Goal: Task Accomplishment & Management: Use online tool/utility

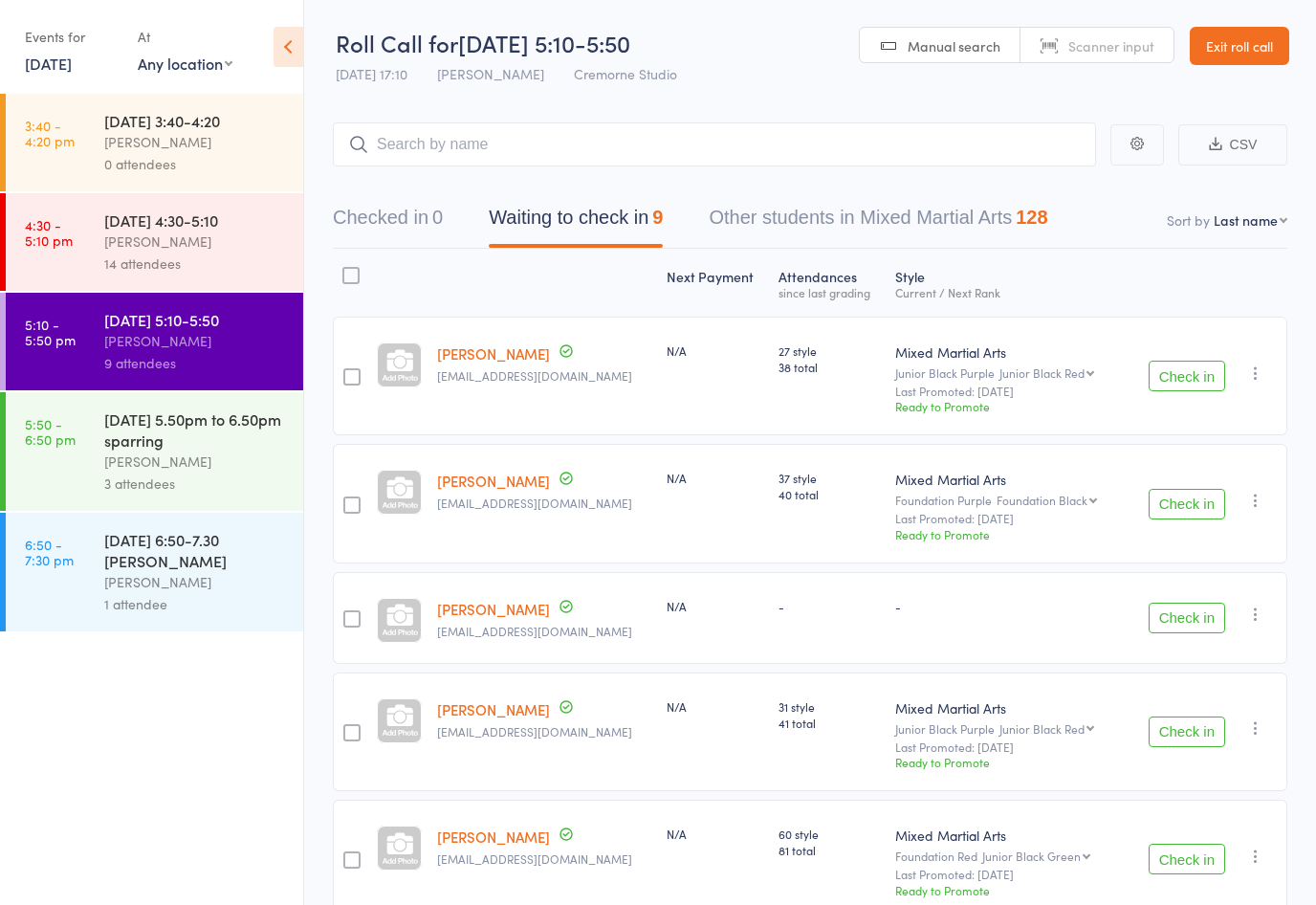
select select "1"
select select "2"
select select "1"
select select "3"
select select "4"
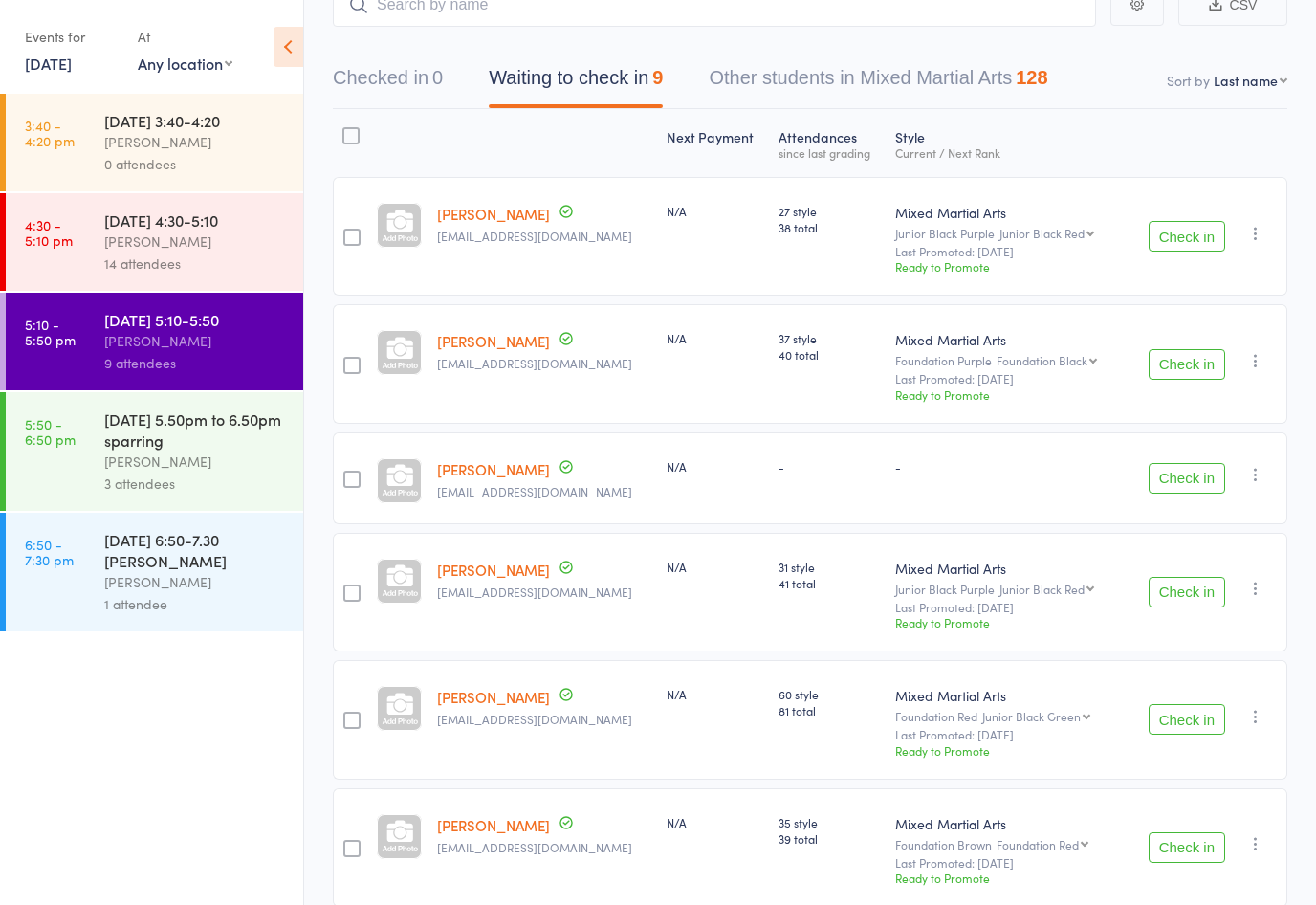
scroll to position [110, 0]
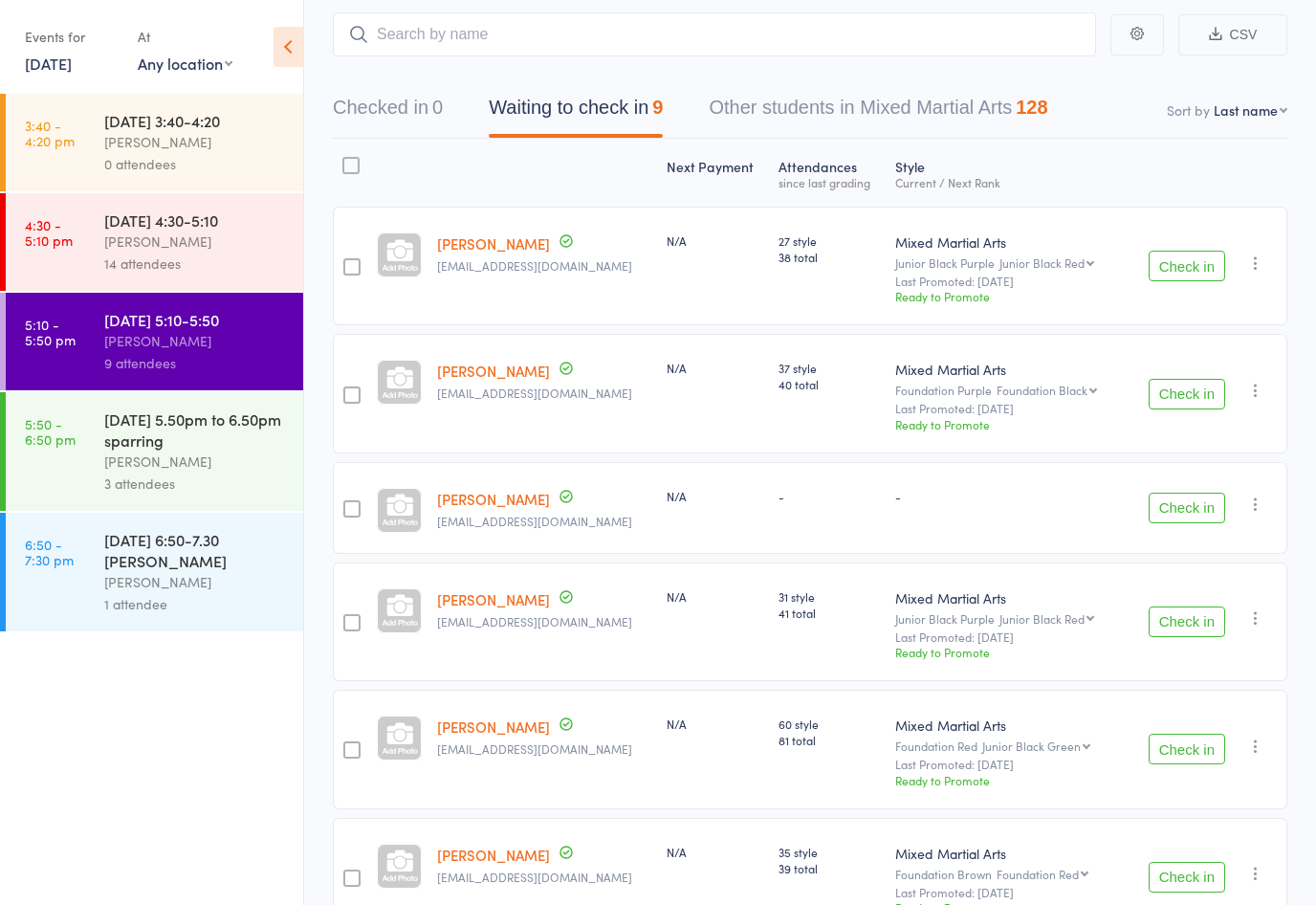
click at [1183, 273] on button "Check in" at bounding box center [1187, 267] width 76 height 31
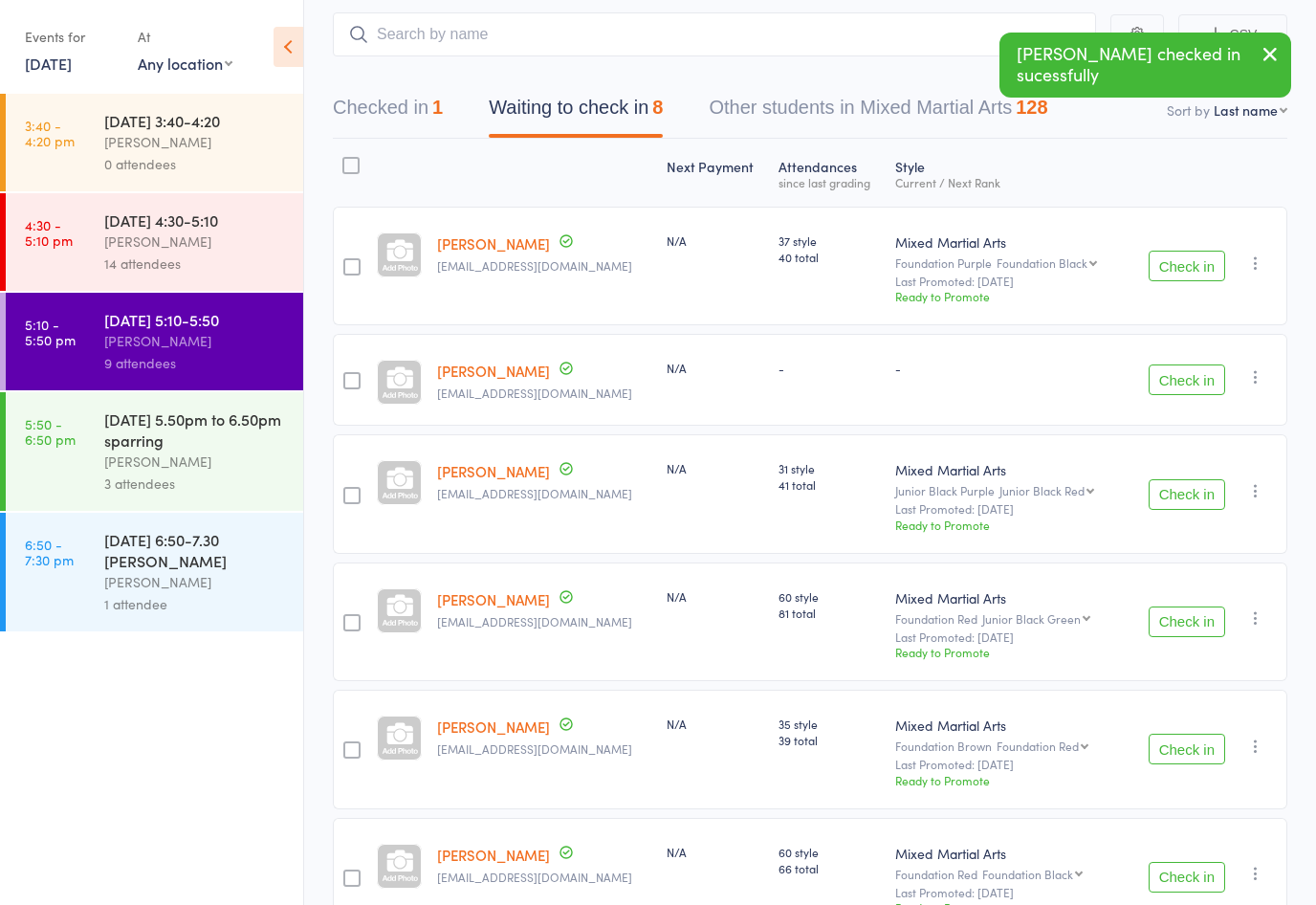
click at [1183, 272] on button "Check in" at bounding box center [1187, 267] width 76 height 31
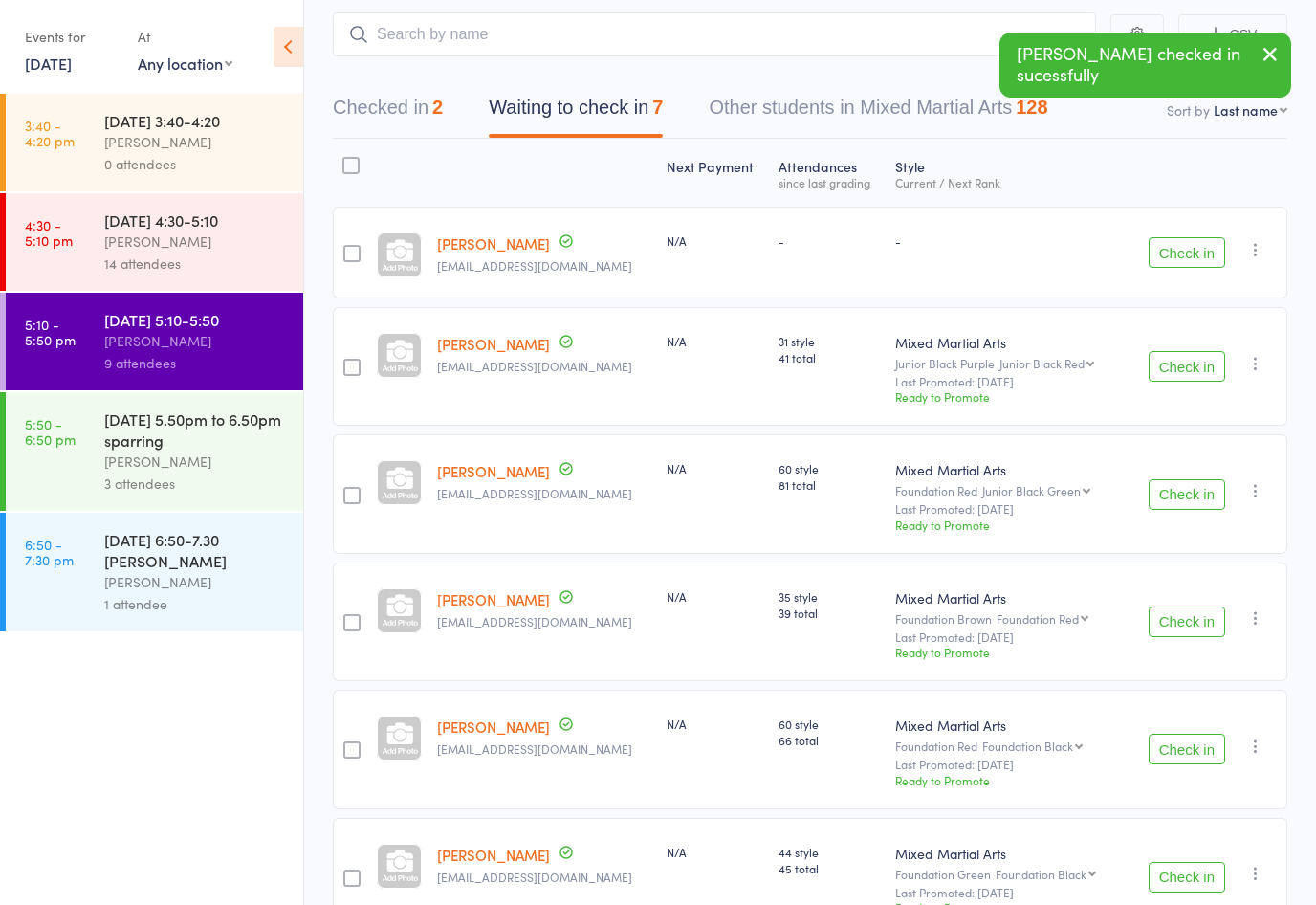
click at [1166, 376] on button "Check in" at bounding box center [1187, 367] width 76 height 31
click at [1168, 371] on button "Check in" at bounding box center [1187, 367] width 76 height 31
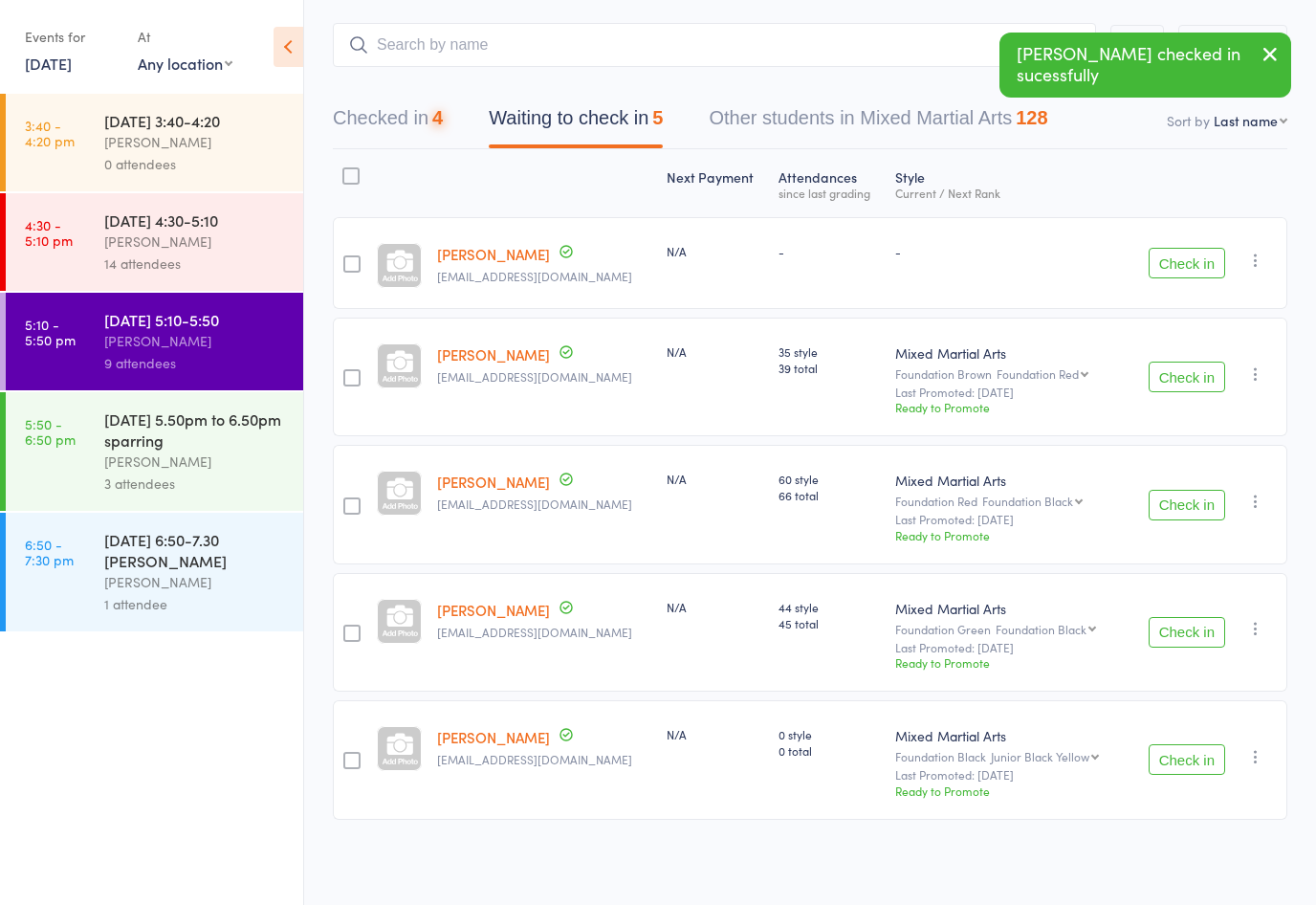
scroll to position [104, 0]
click at [1168, 371] on button "Check in" at bounding box center [1187, 377] width 76 height 31
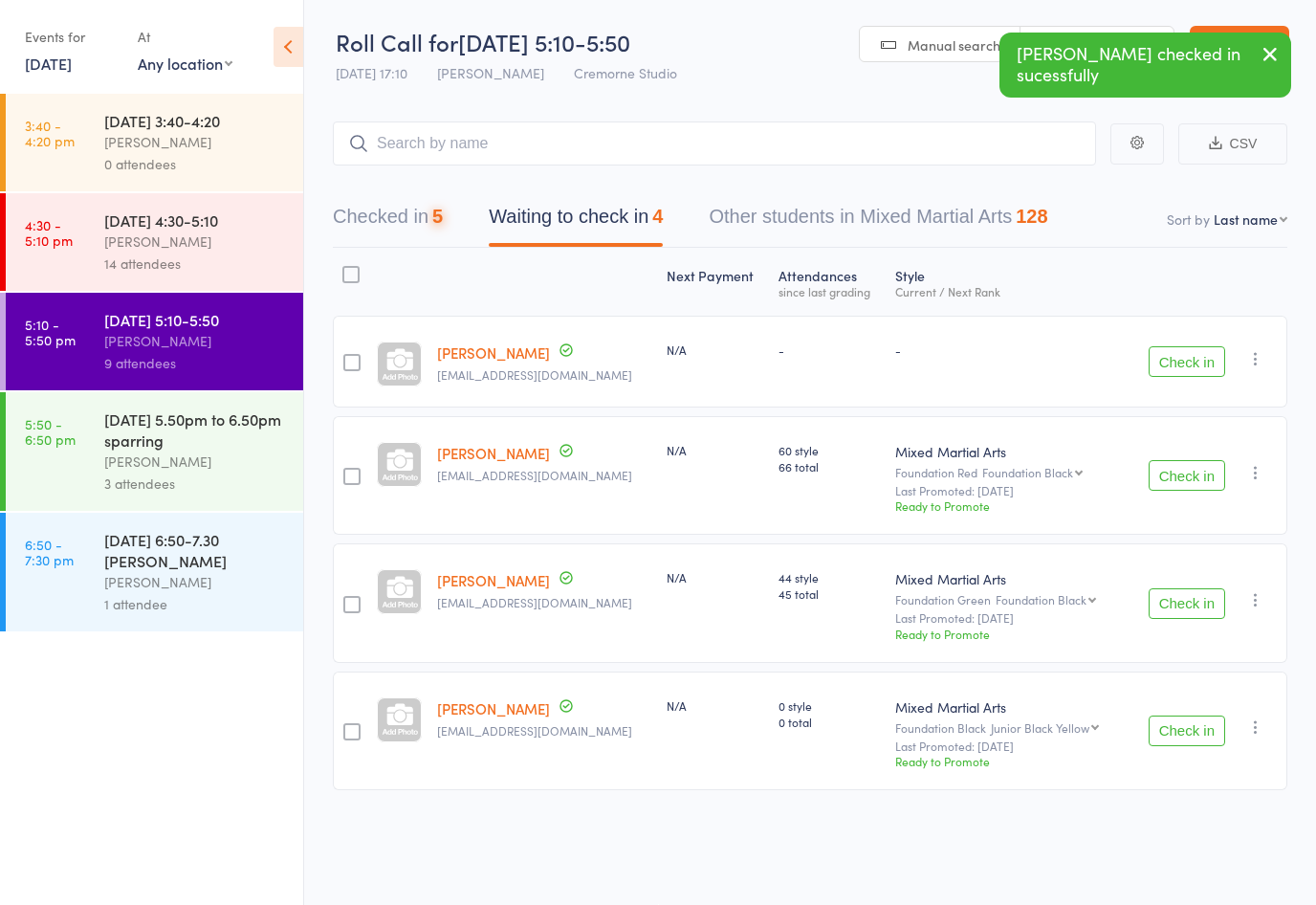
scroll to position [14, 0]
click at [1174, 478] on button "Check in" at bounding box center [1187, 475] width 76 height 31
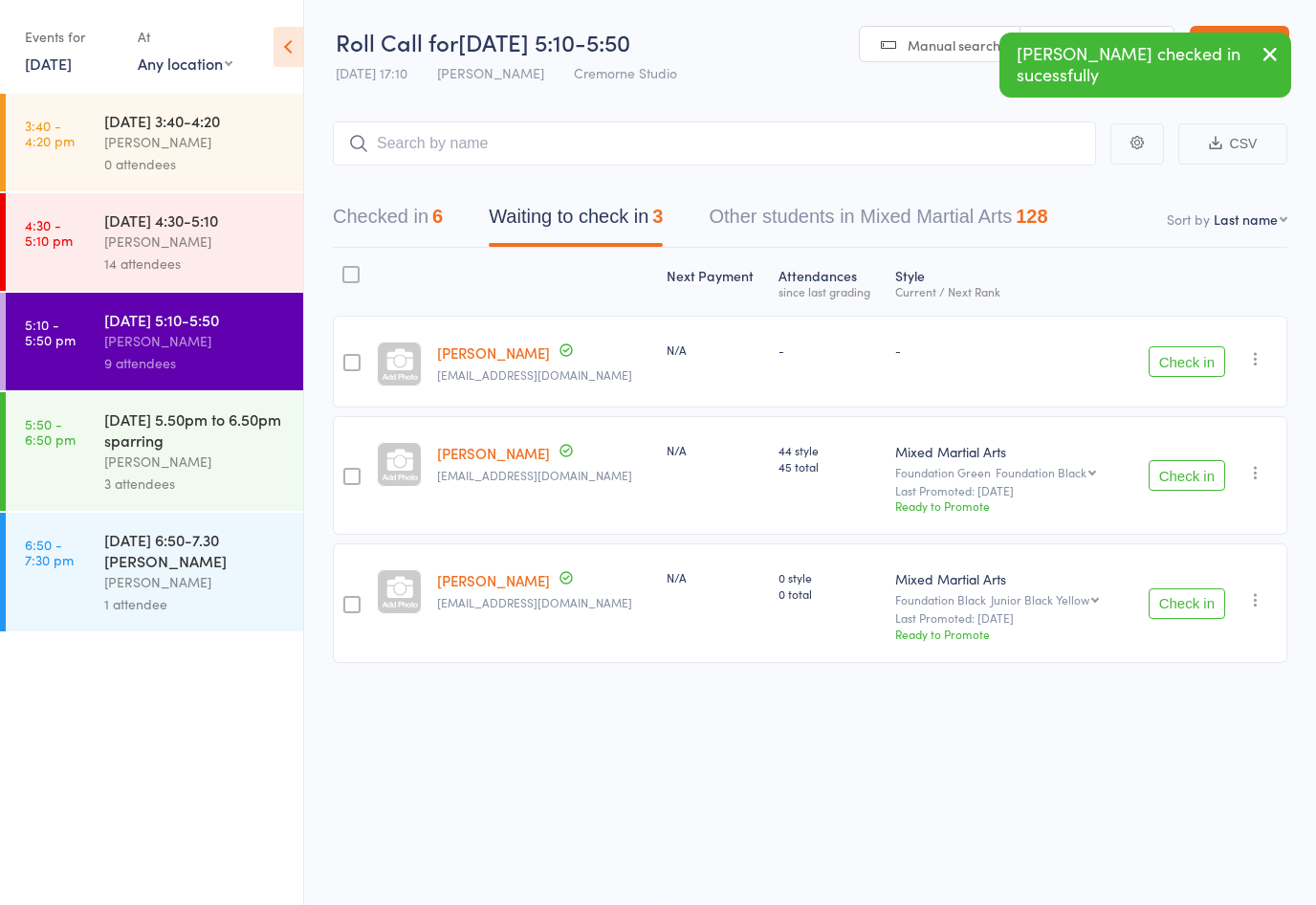
click at [1190, 475] on button "Check in" at bounding box center [1187, 475] width 76 height 31
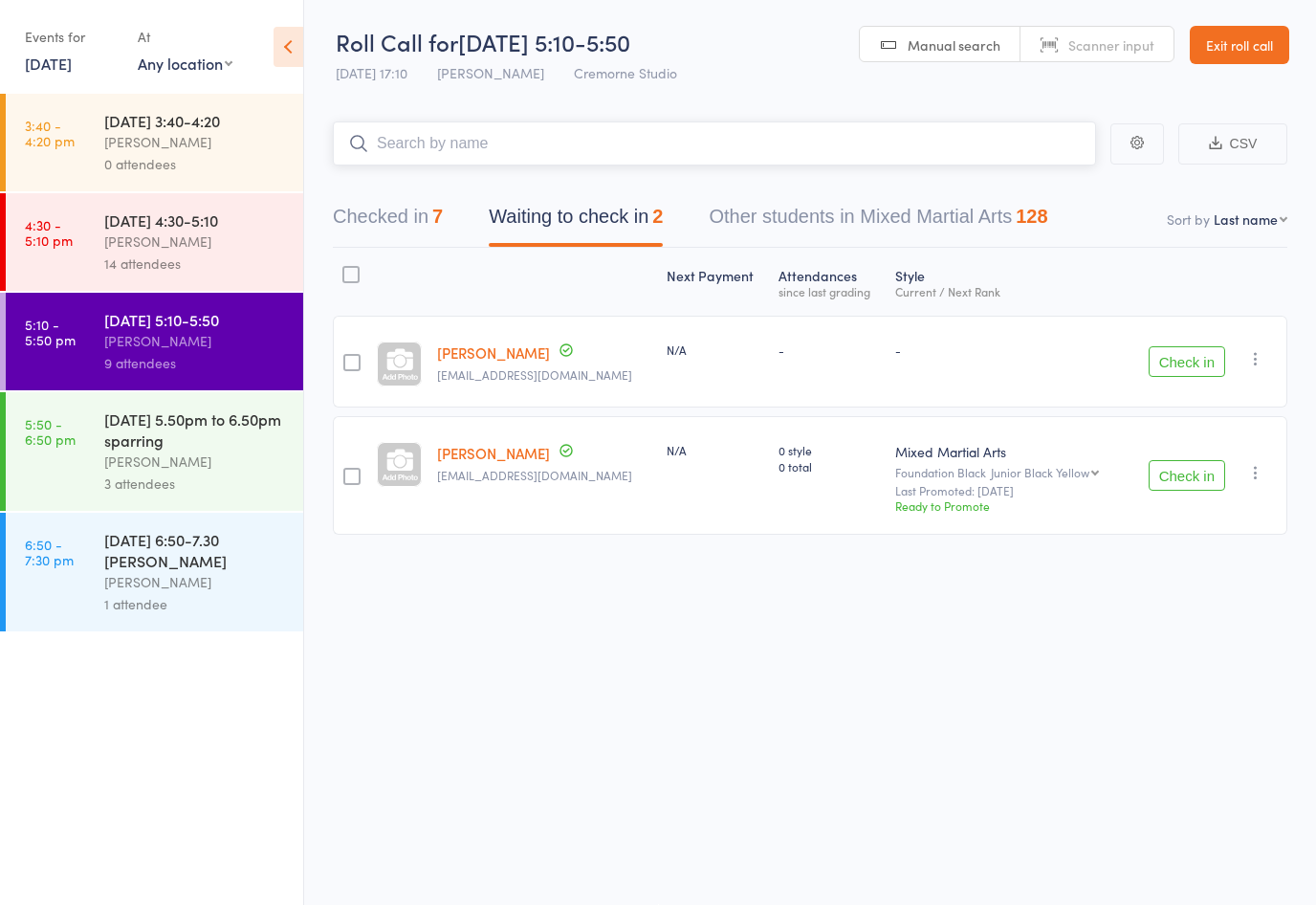
click at [935, 141] on input "search" at bounding box center [714, 144] width 764 height 44
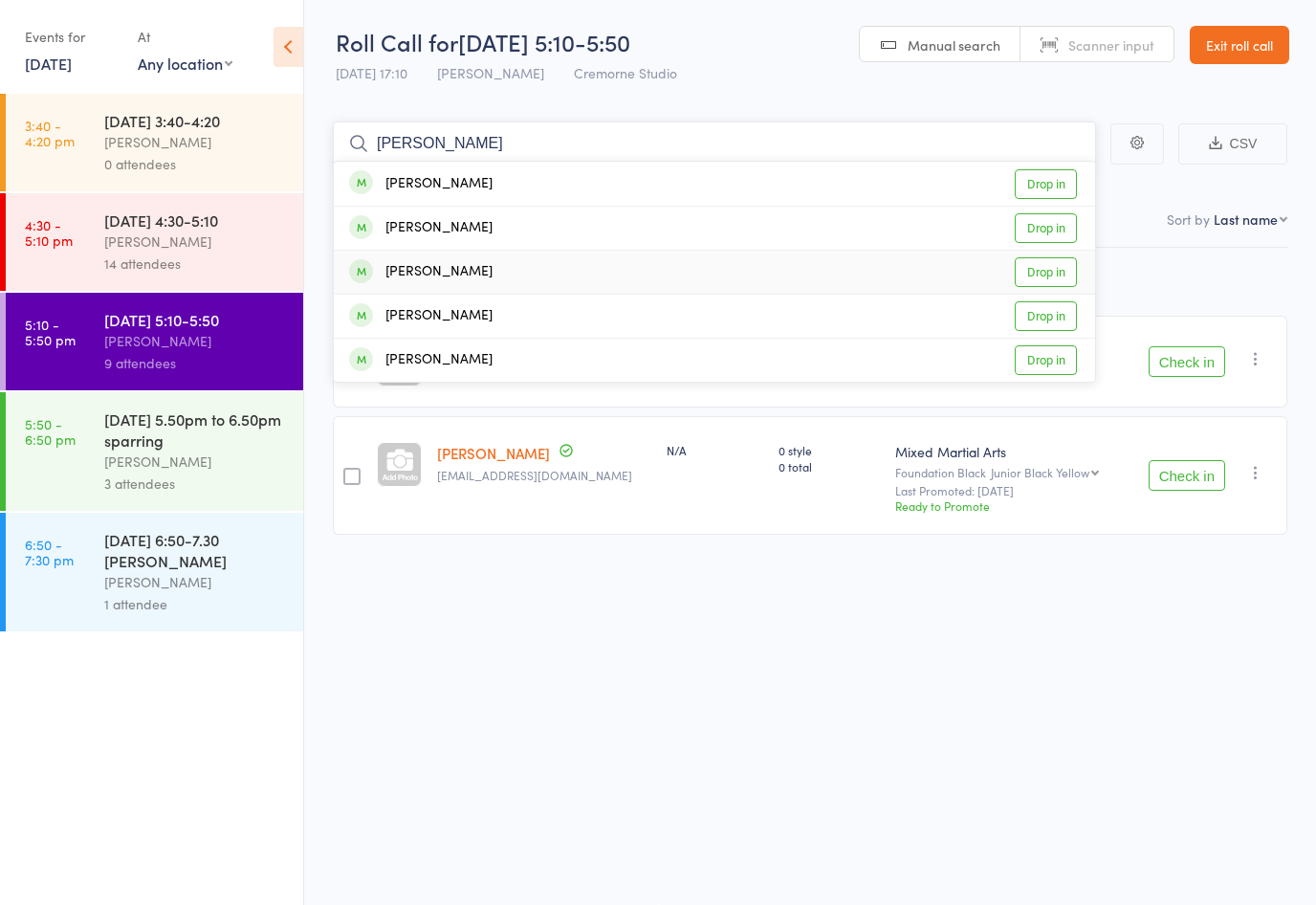
type input "[PERSON_NAME]"
click at [1040, 261] on link "Drop in" at bounding box center [1046, 271] width 62 height 30
type input "[PERSON_NAME]"
click at [1039, 260] on link "Drop in" at bounding box center [1046, 271] width 62 height 30
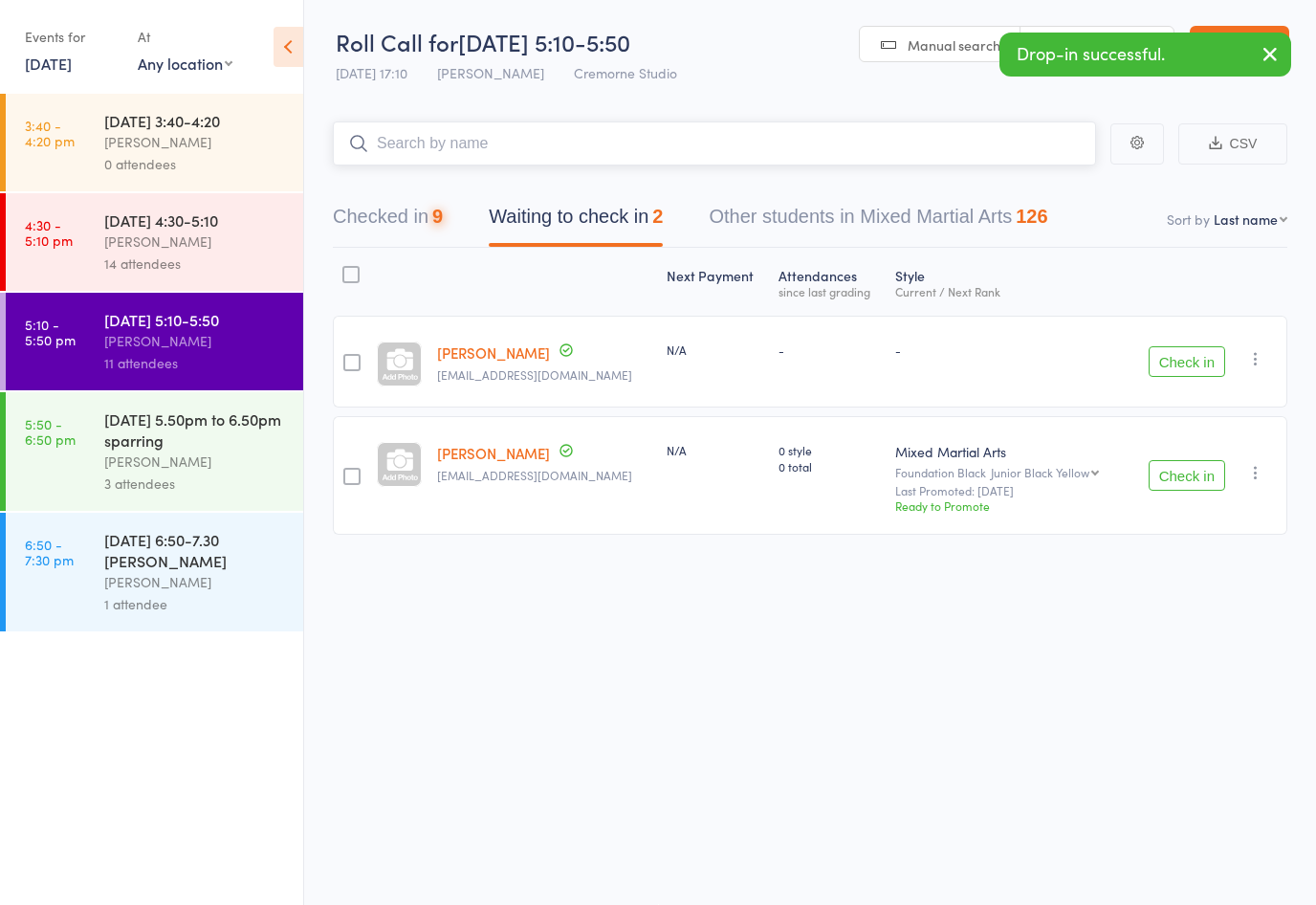
click at [401, 218] on button "Checked in 9" at bounding box center [388, 221] width 110 height 51
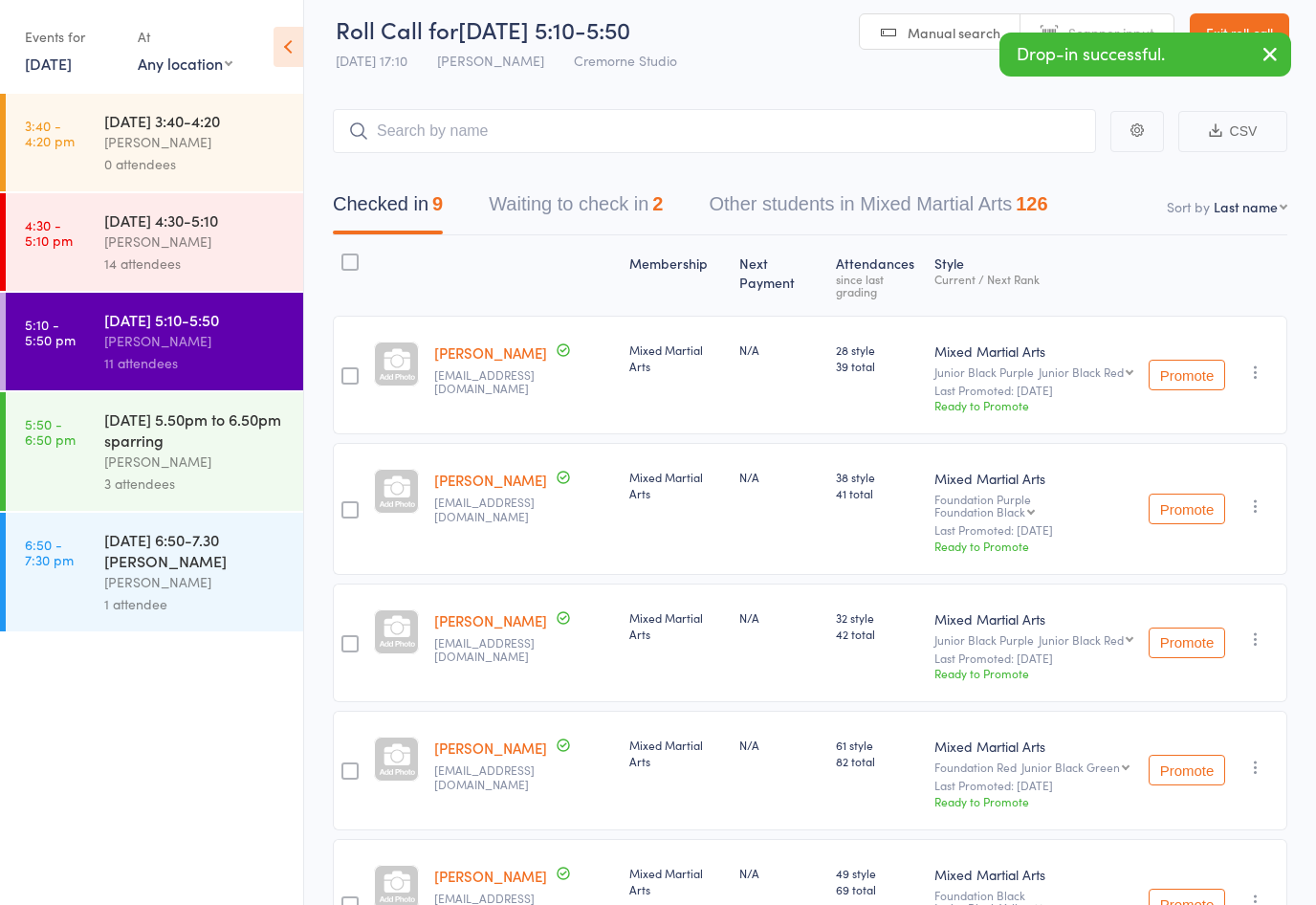
drag, startPoint x: 1198, startPoint y: 369, endPoint x: 841, endPoint y: 493, distance: 377.9
click at [1198, 369] on button "Promote" at bounding box center [1187, 375] width 76 height 31
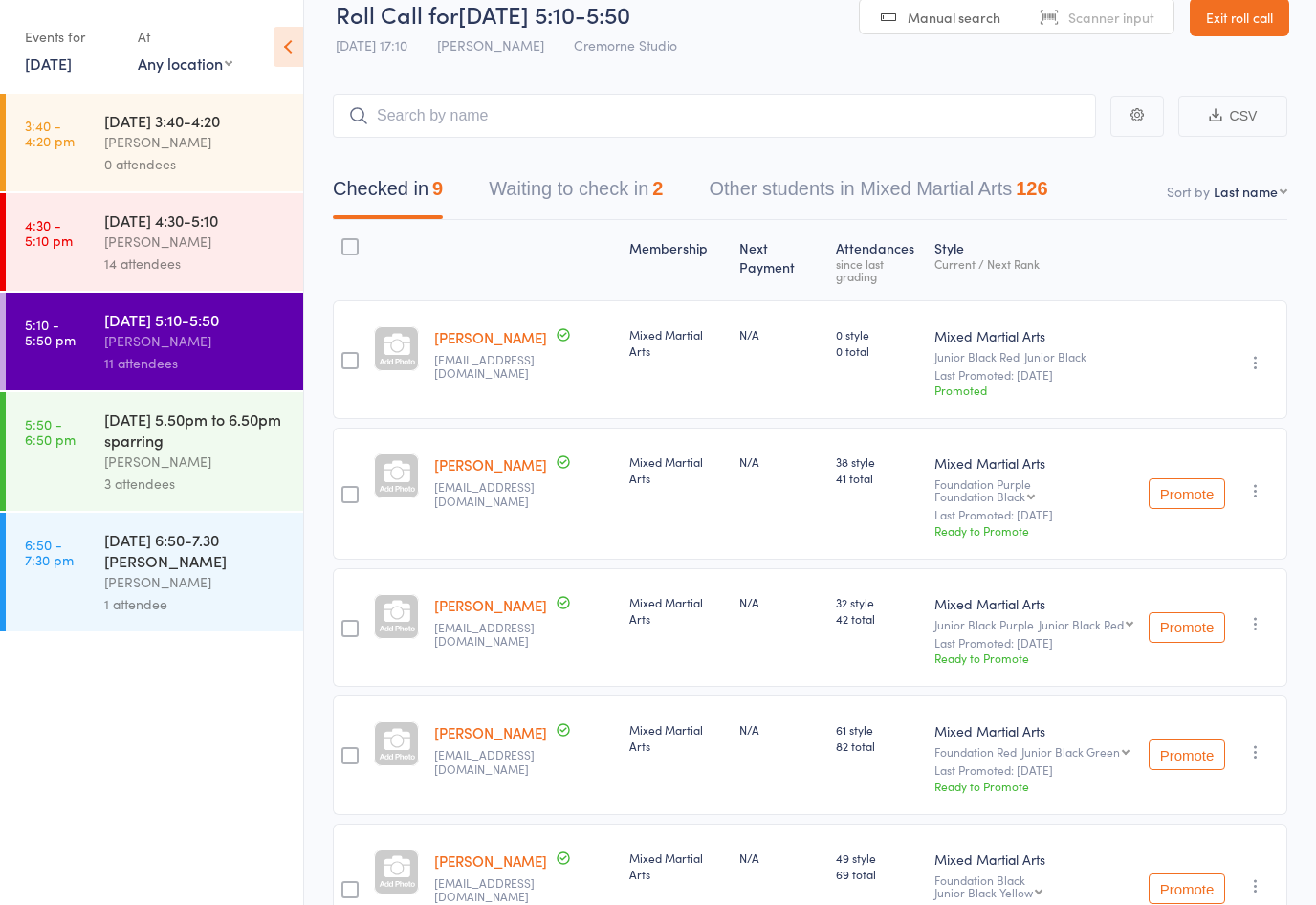
scroll to position [30, 0]
click at [1194, 495] on div "Promote Undo check-in Promote Send message Add Note Add Task Add Flag Remove Ma…" at bounding box center [1215, 493] width 147 height 131
click at [1185, 483] on button "Promote" at bounding box center [1187, 493] width 76 height 31
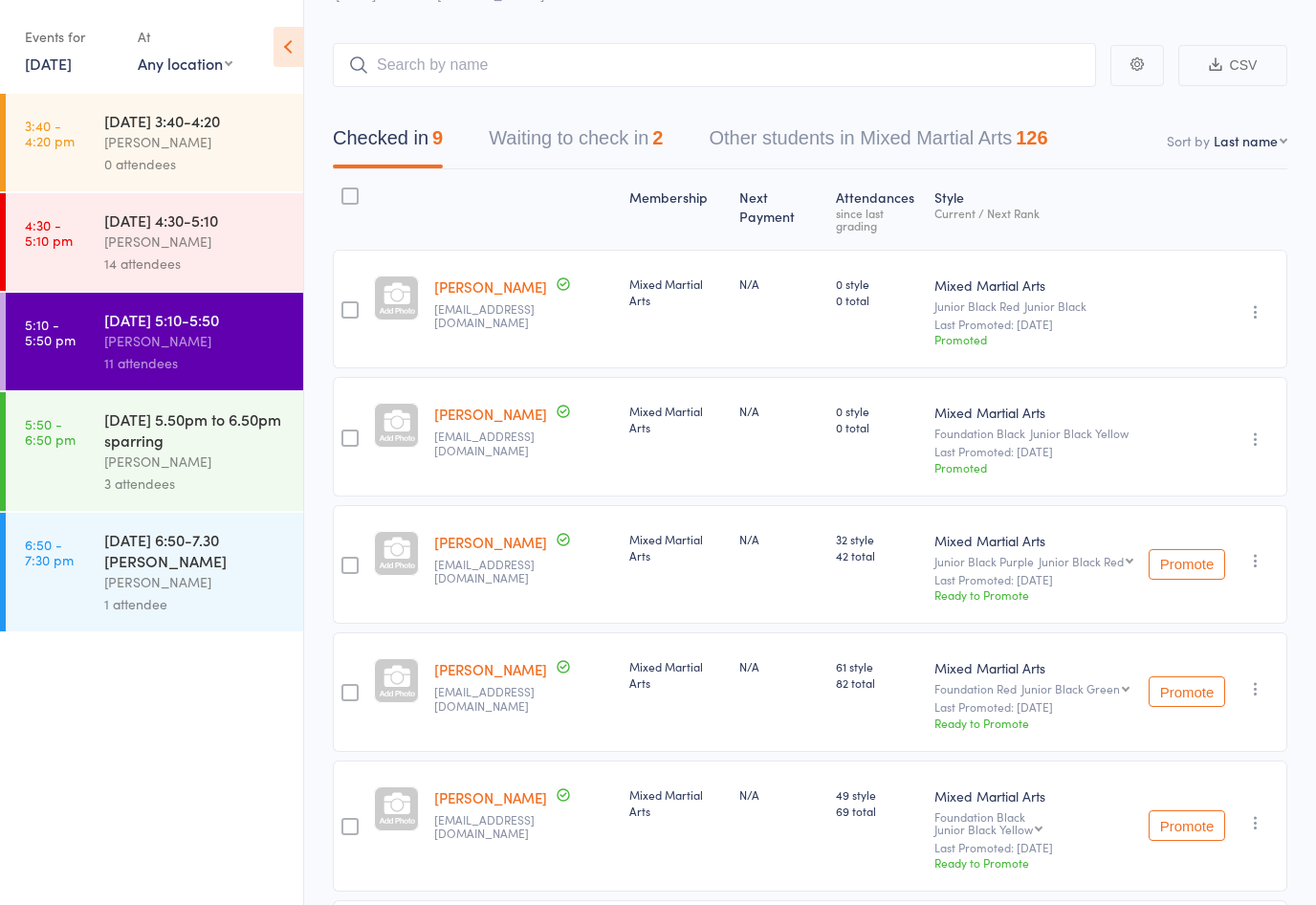
scroll to position [100, 0]
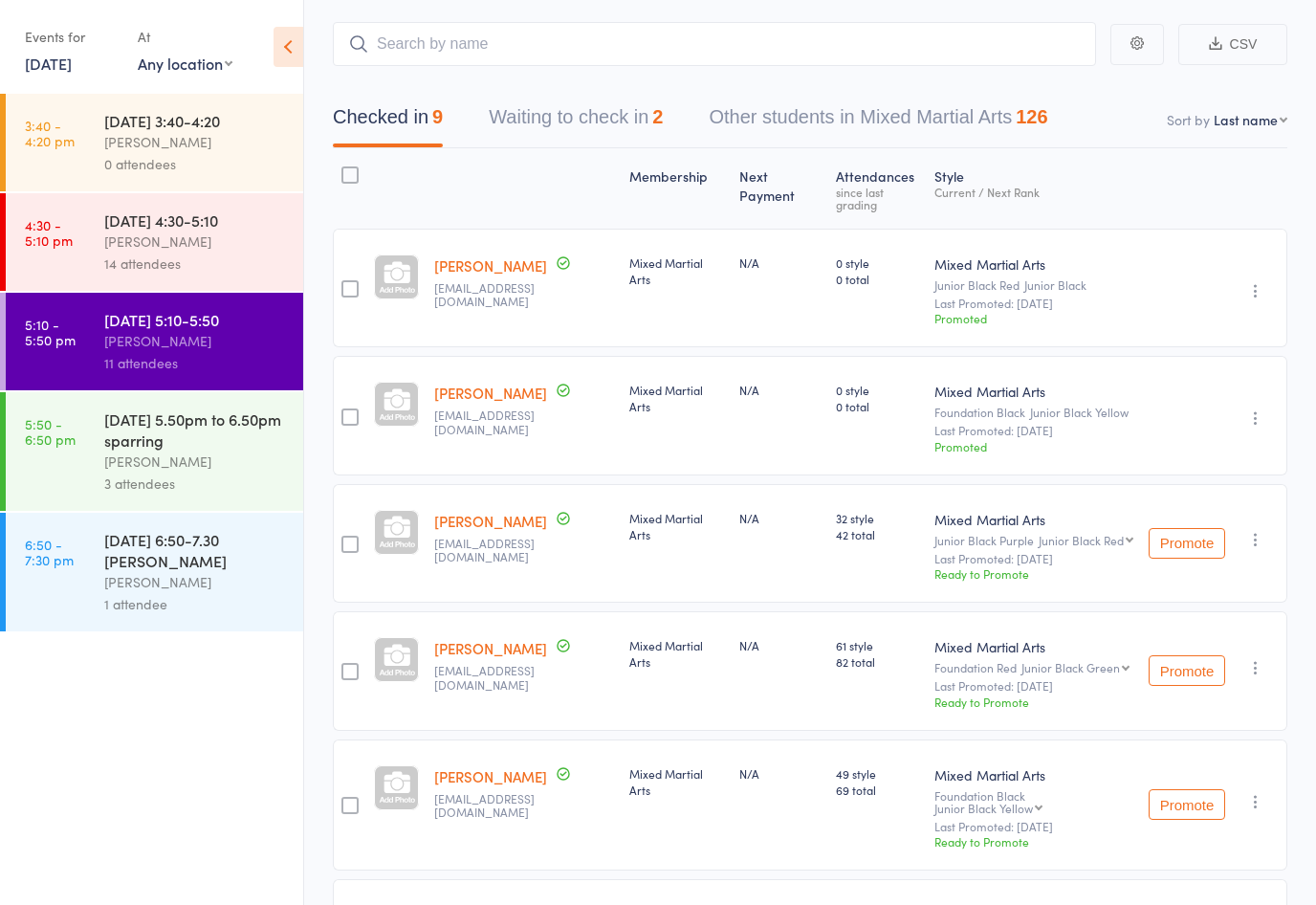
drag, startPoint x: 1189, startPoint y: 547, endPoint x: 843, endPoint y: 488, distance: 351.0
click at [1189, 547] on button "Promote" at bounding box center [1187, 544] width 76 height 31
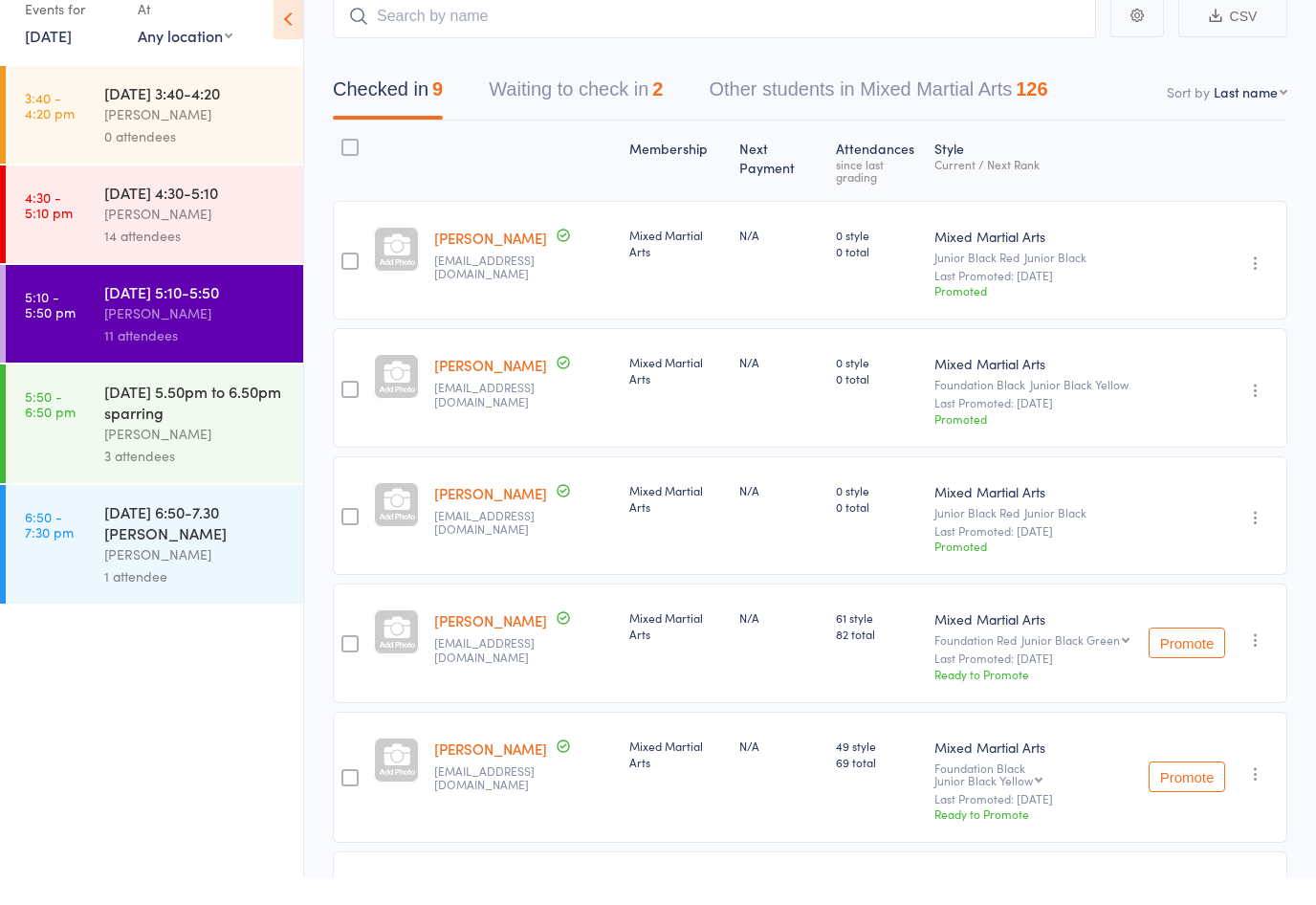
scroll to position [128, 0]
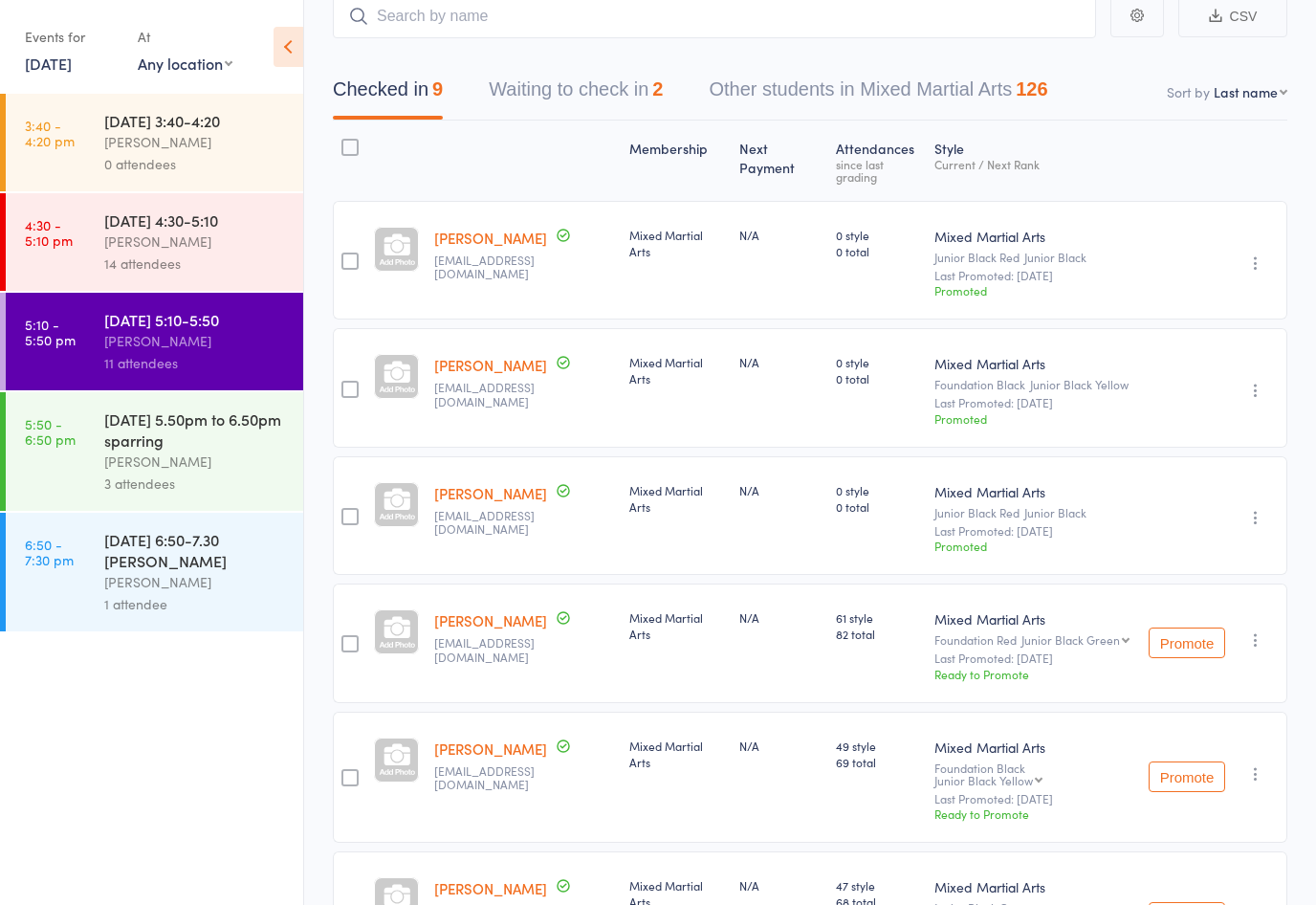
click at [1207, 650] on button "Promote" at bounding box center [1187, 643] width 76 height 31
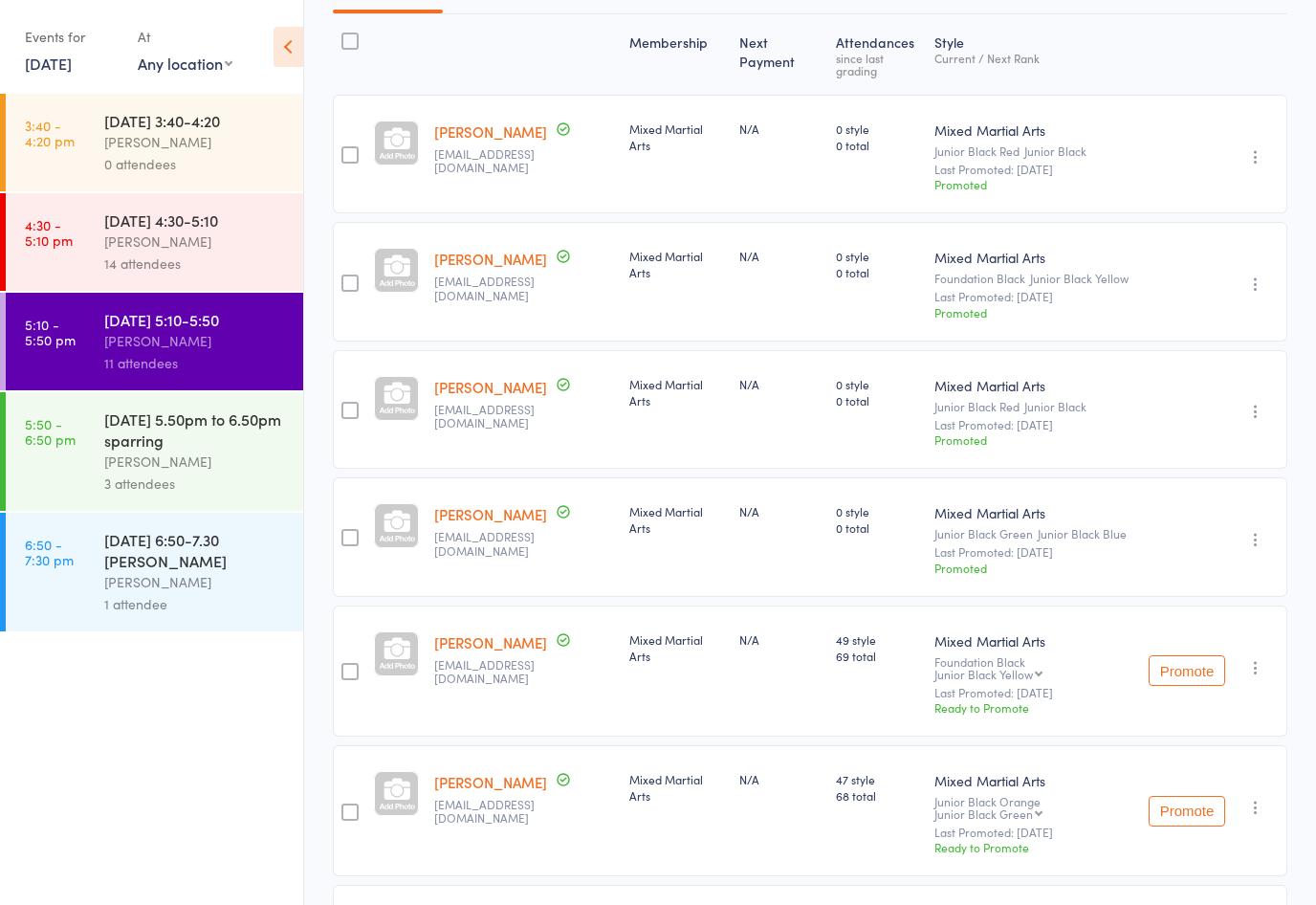
scroll to position [324, 0]
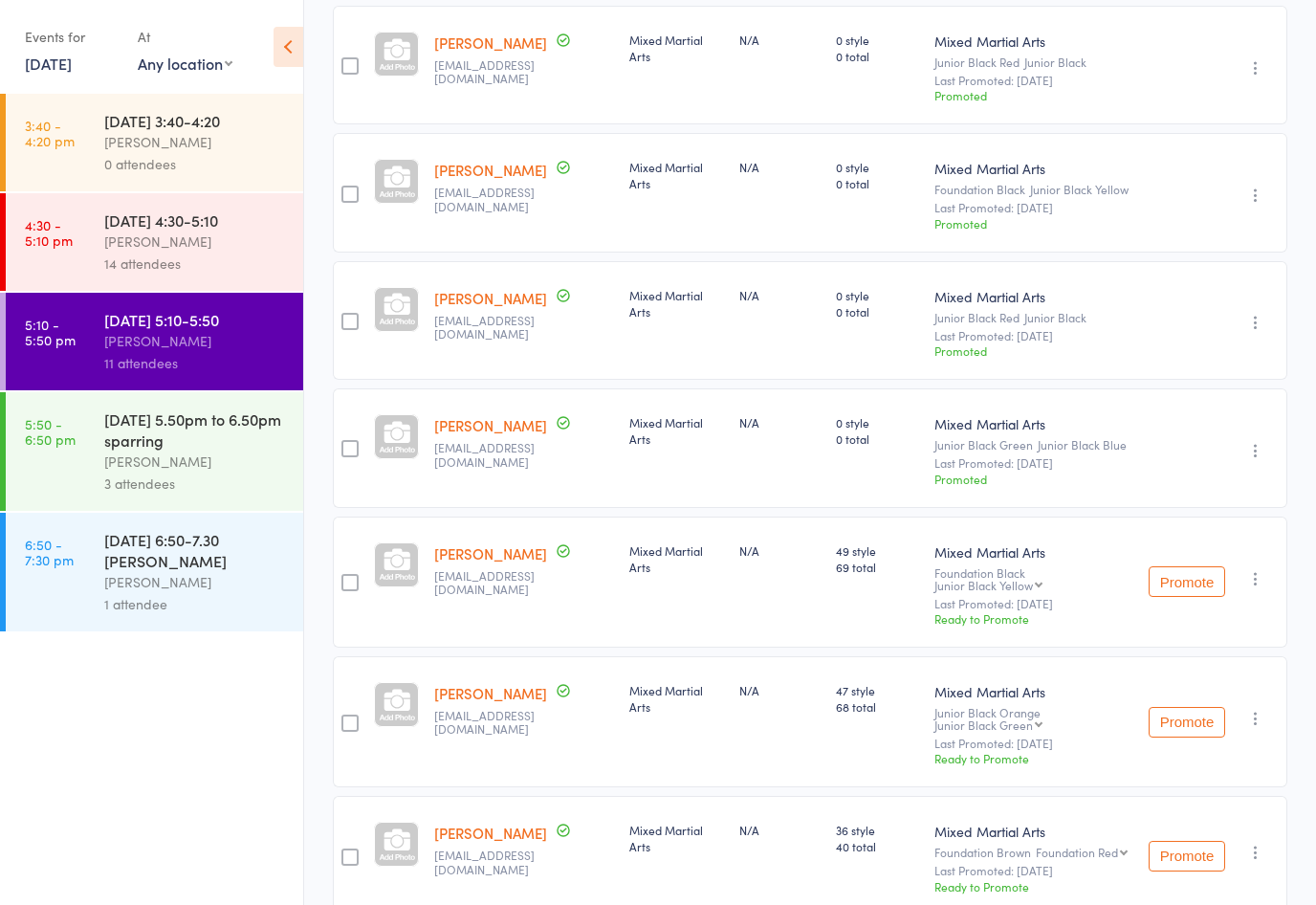
select select "5"
click at [1181, 578] on button "Promote" at bounding box center [1187, 581] width 76 height 31
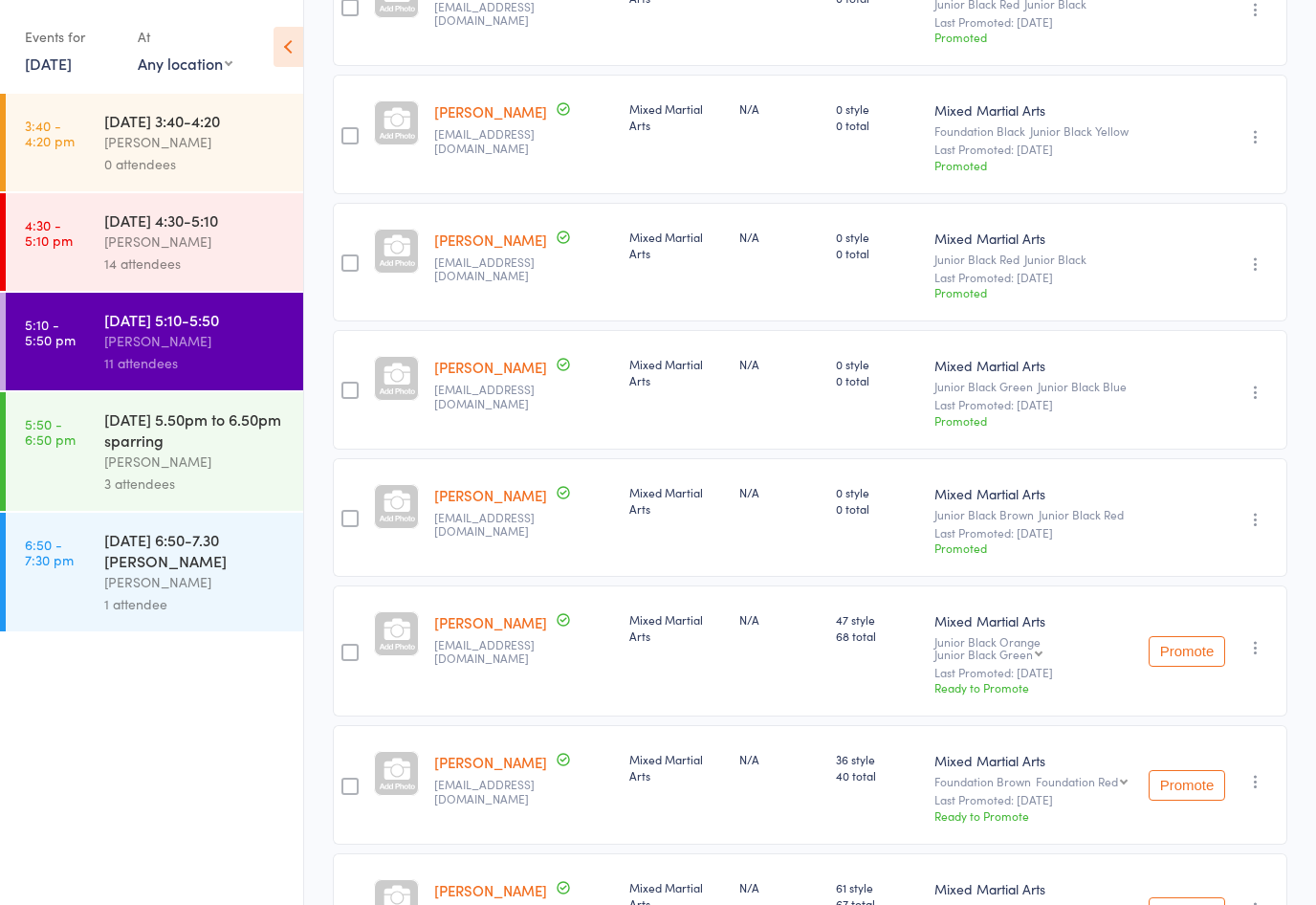
scroll to position [386, 0]
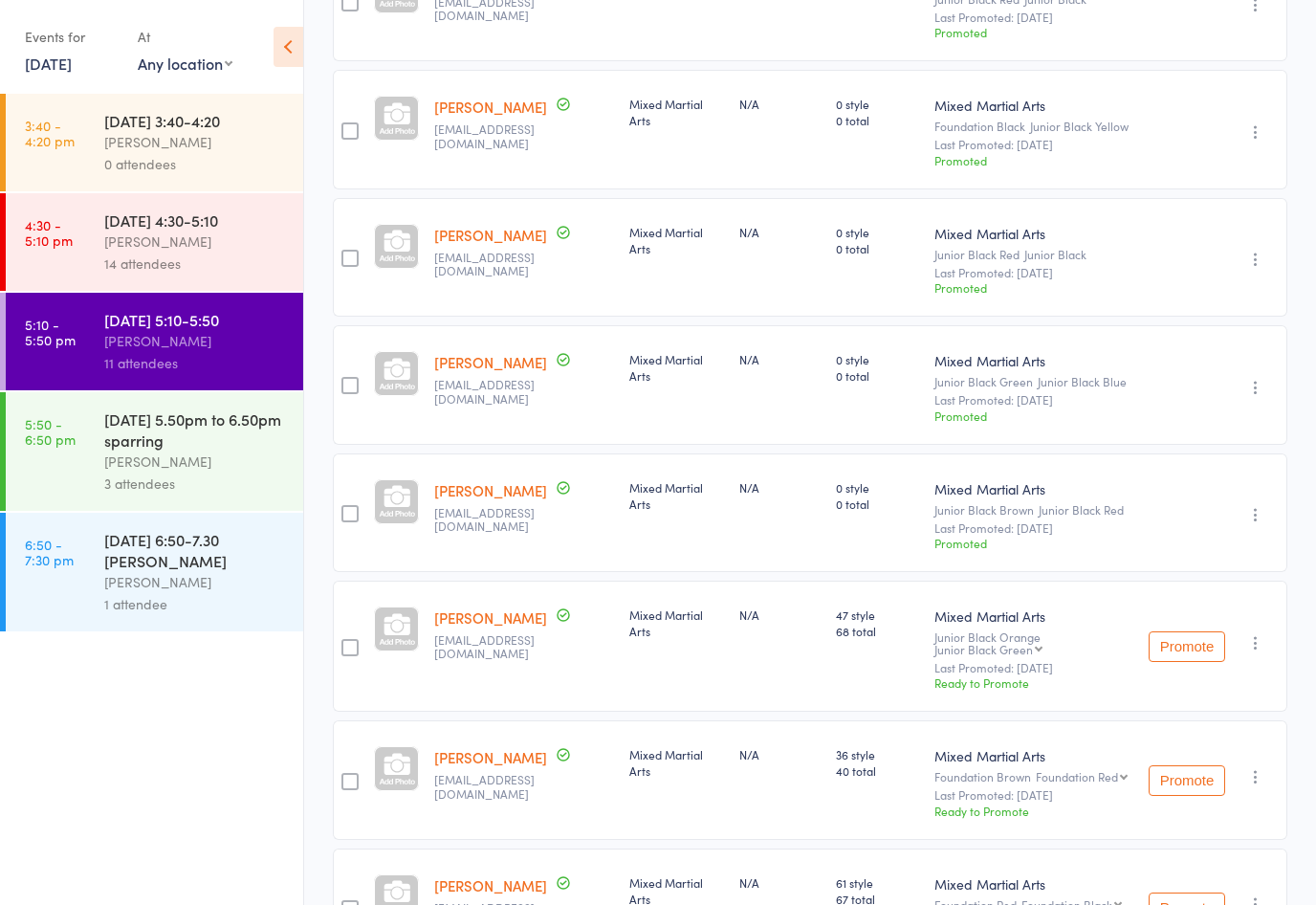
select select "4"
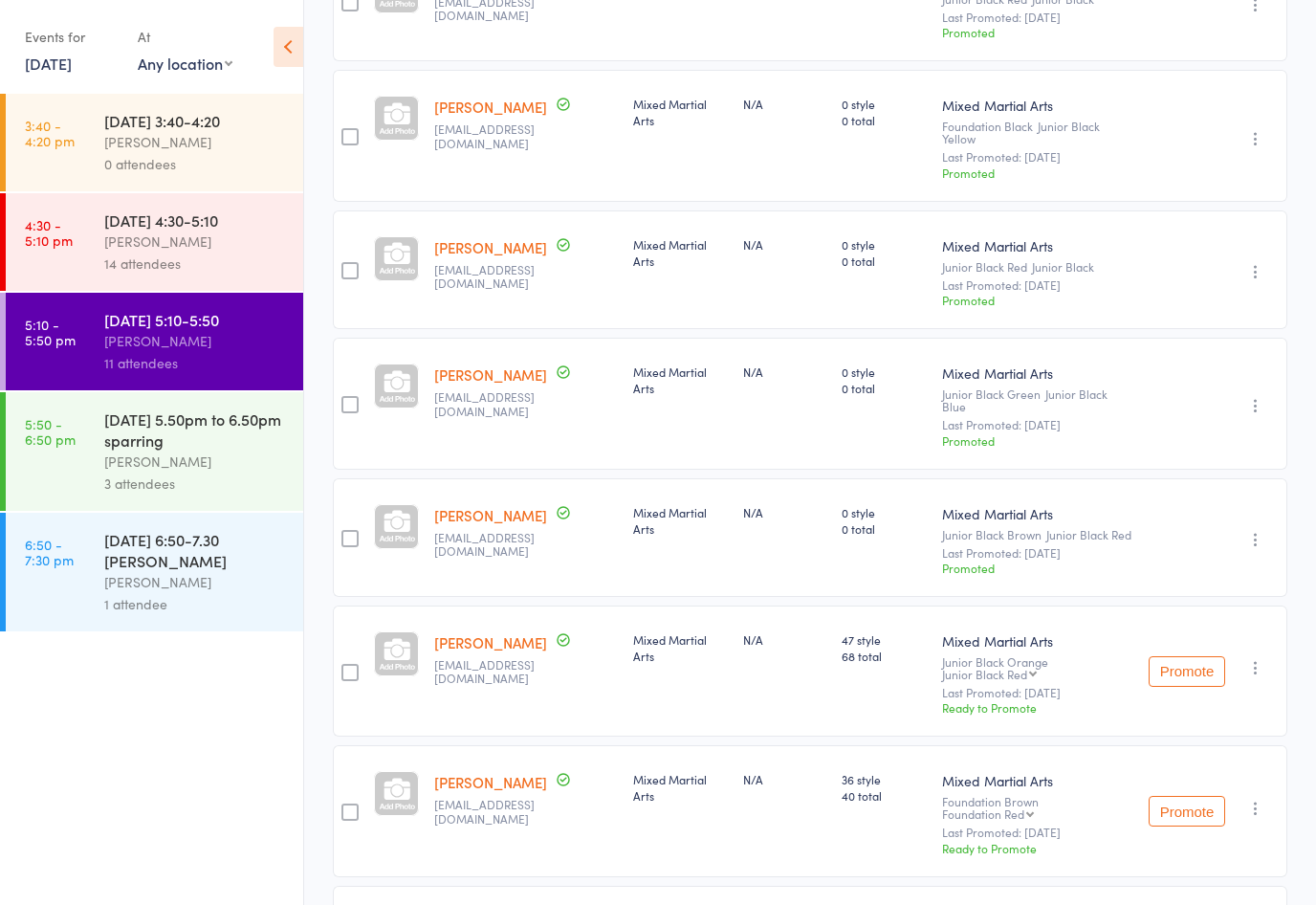
click at [1172, 657] on button "Promote" at bounding box center [1187, 672] width 76 height 31
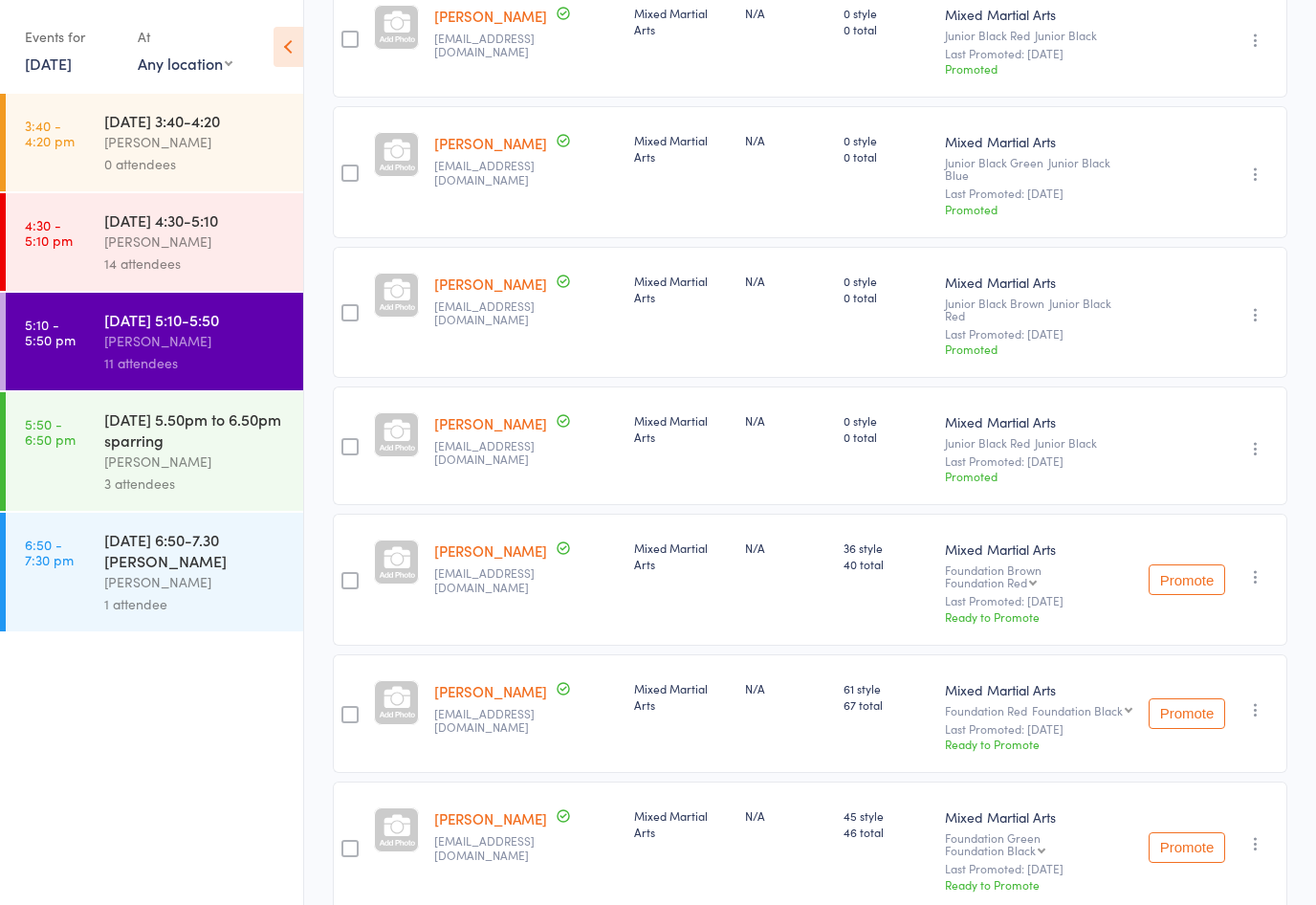
scroll to position [617, 0]
select select "3"
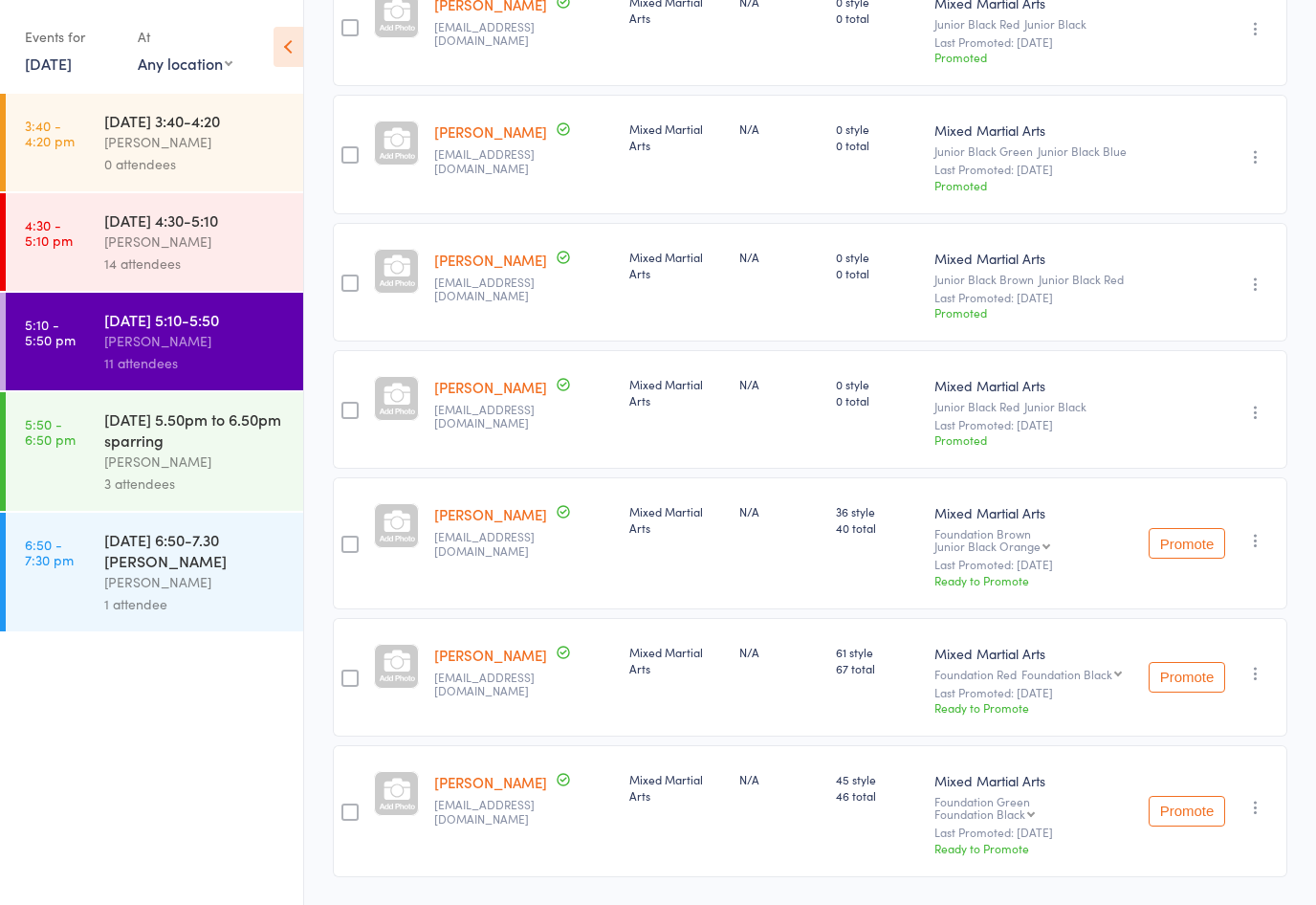
click at [1195, 540] on button "Promote" at bounding box center [1187, 544] width 76 height 31
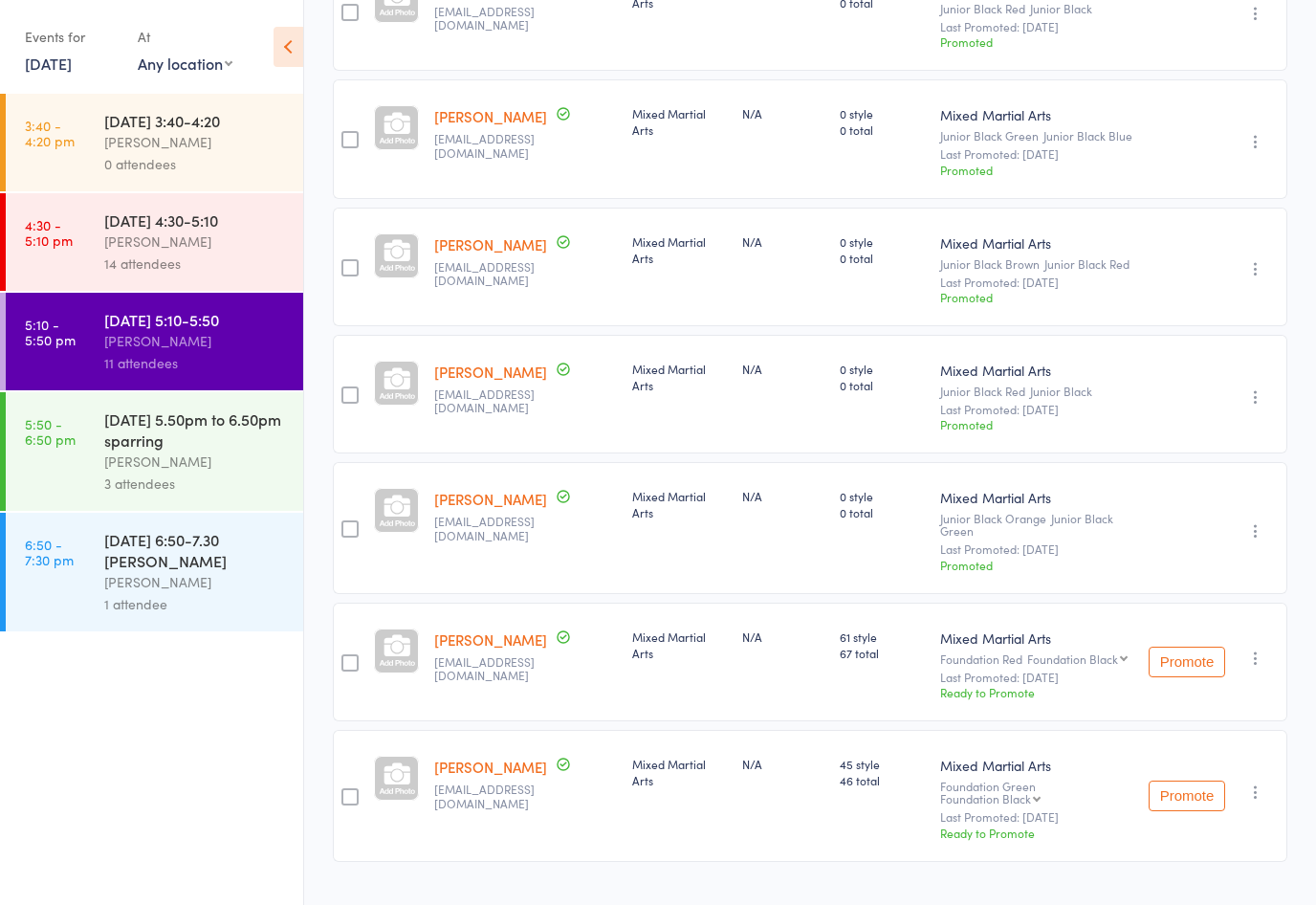
select select "2"
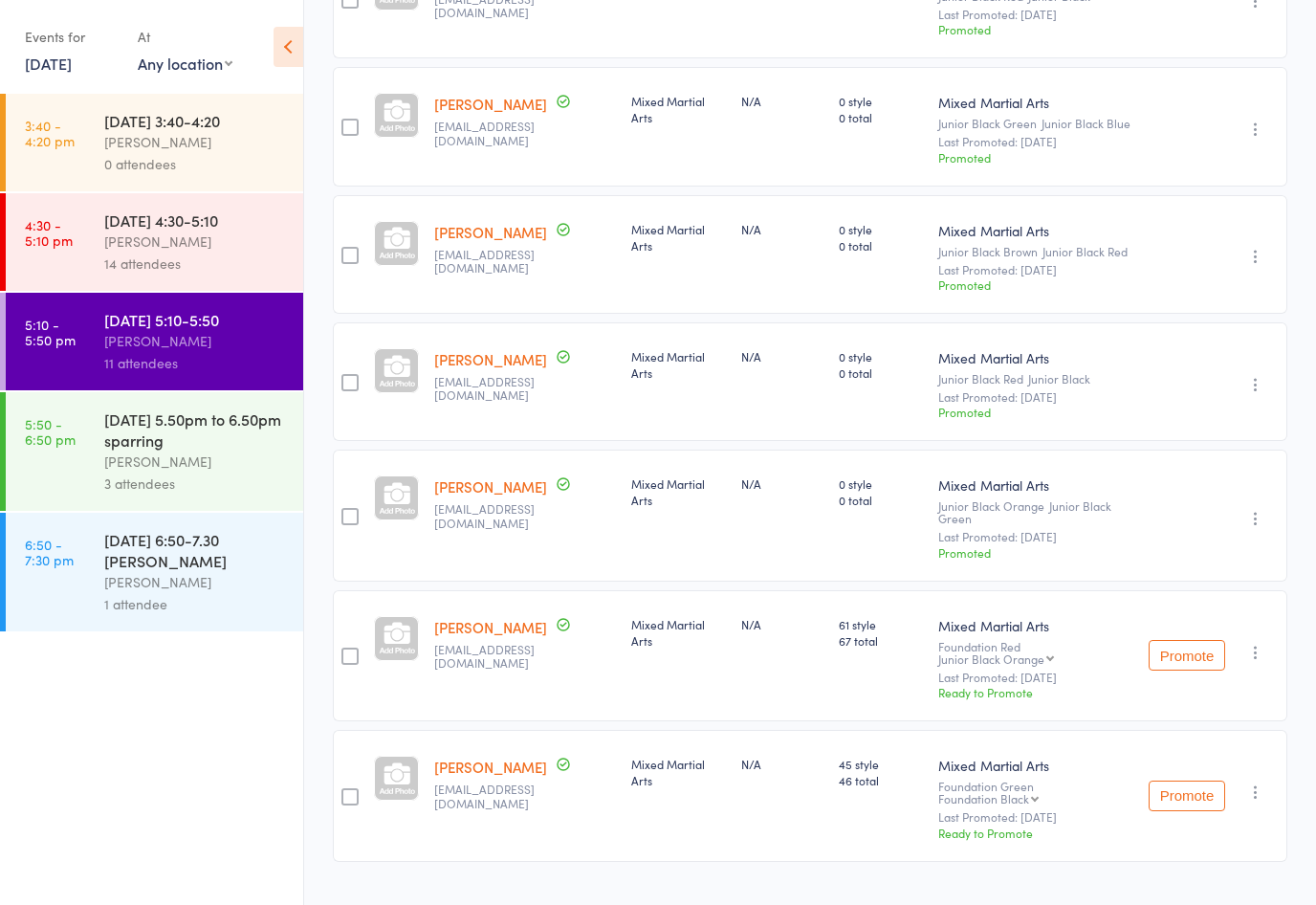
click at [1204, 640] on button "Promote" at bounding box center [1187, 656] width 76 height 31
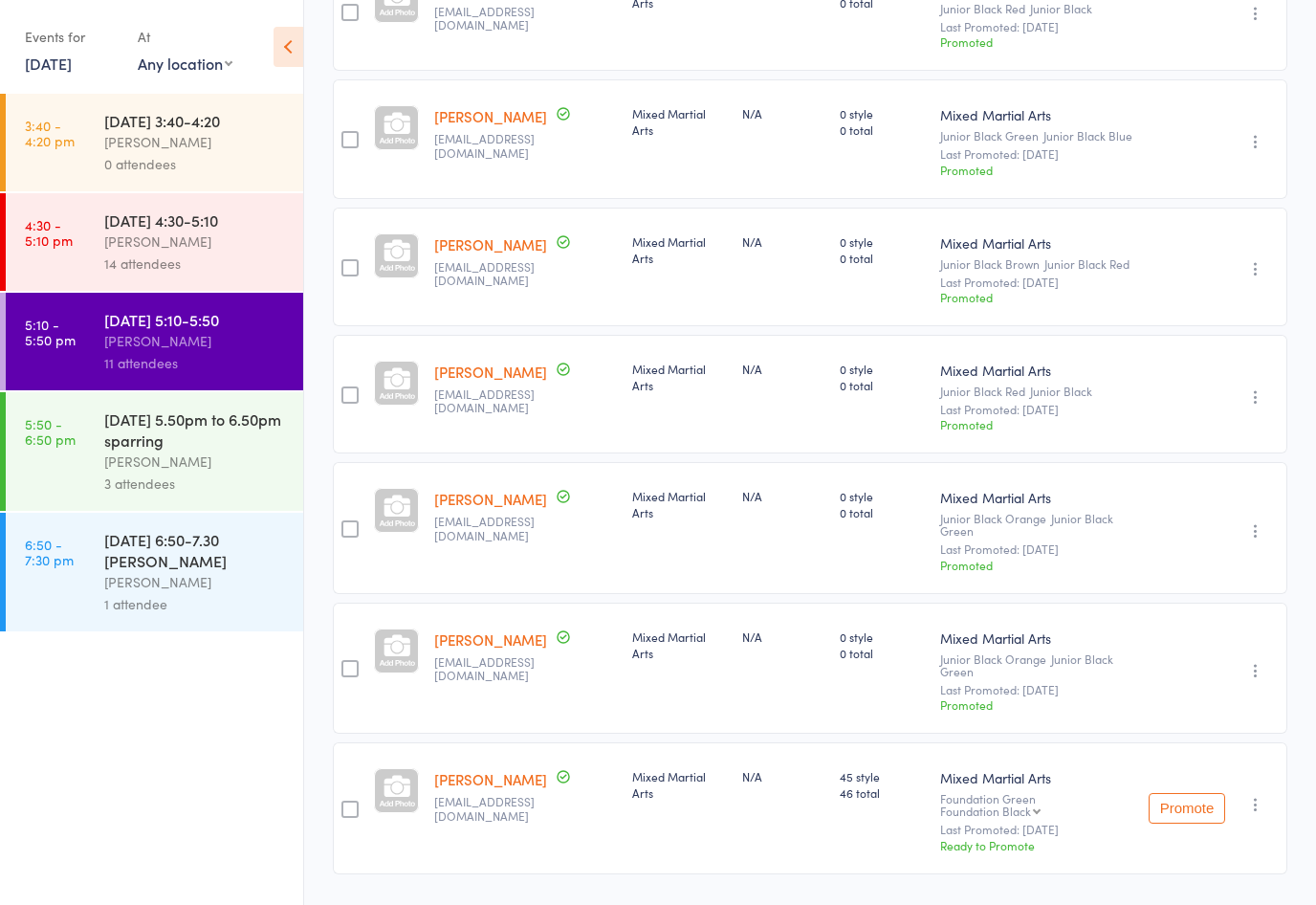
click at [1001, 743] on div "Mixed Martial Arts Foundation Green Foundation Black Foundation Blue Foundation…" at bounding box center [1037, 808] width 209 height 131
click at [1031, 805] on div "Foundation Black Foundation Blue Foundation Purple Foundation Brown Foundation …" at bounding box center [986, 810] width 91 height 13
select select "6"
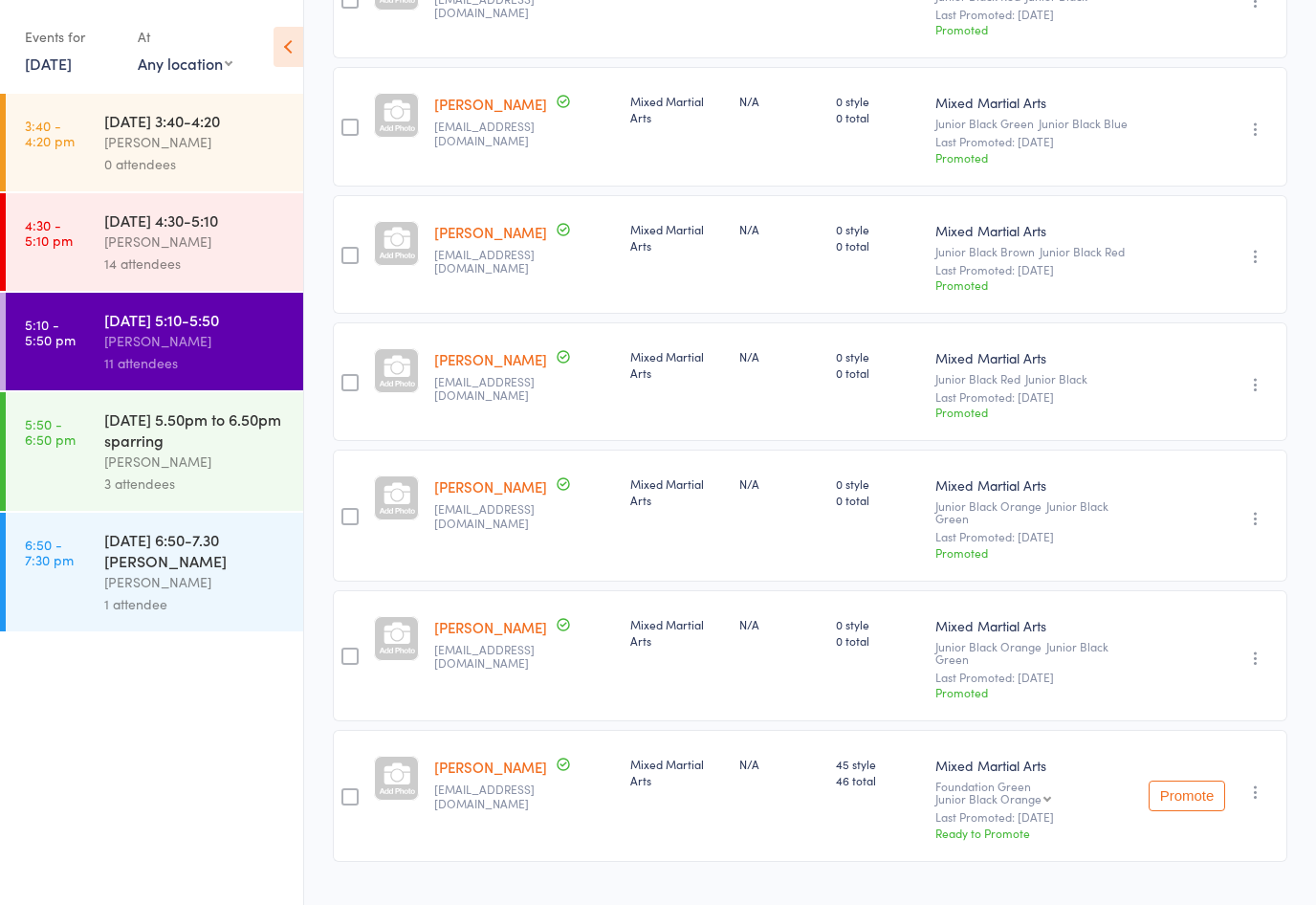
click at [1187, 780] on button "Promote" at bounding box center [1187, 796] width 76 height 31
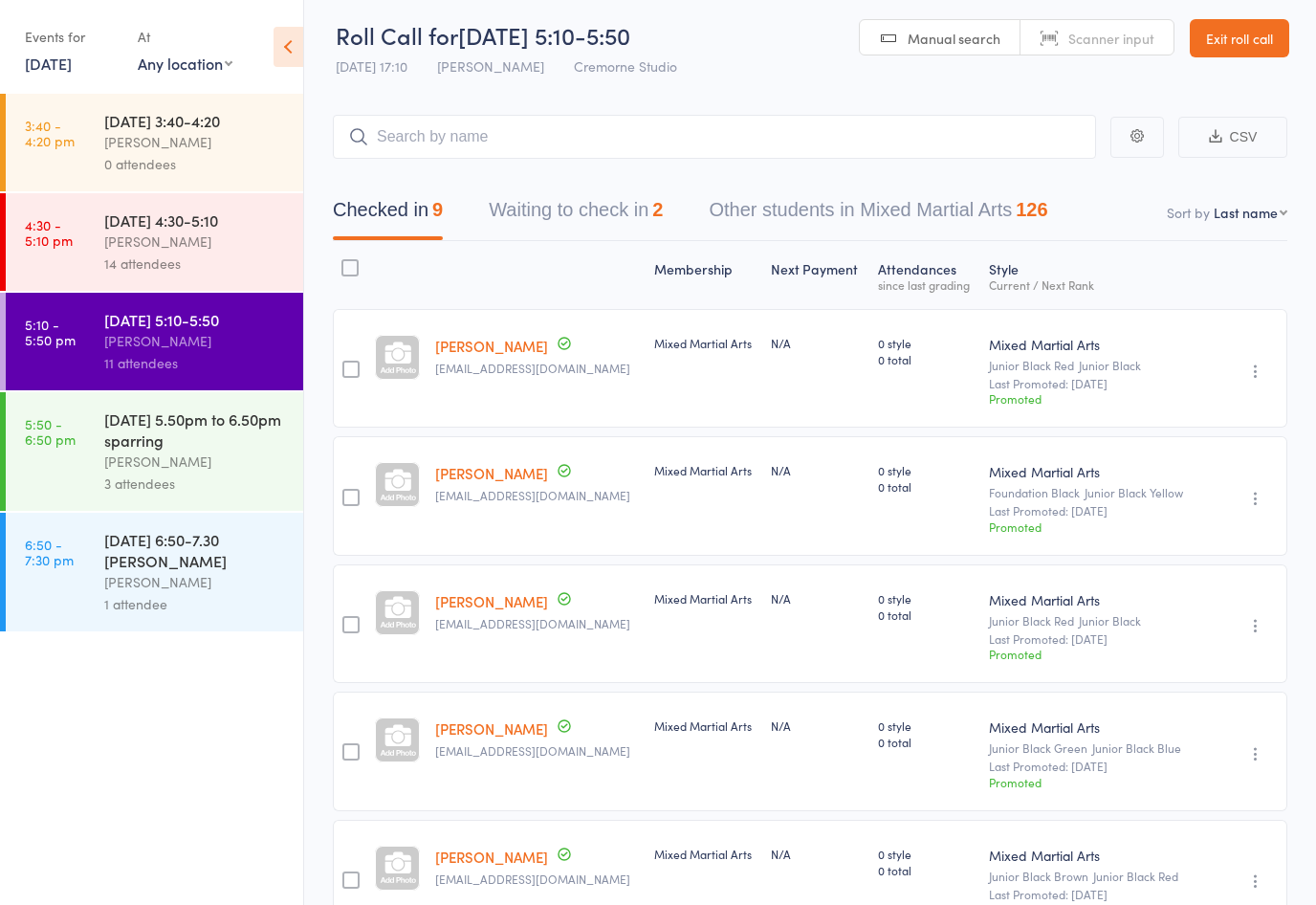
scroll to position [11, 0]
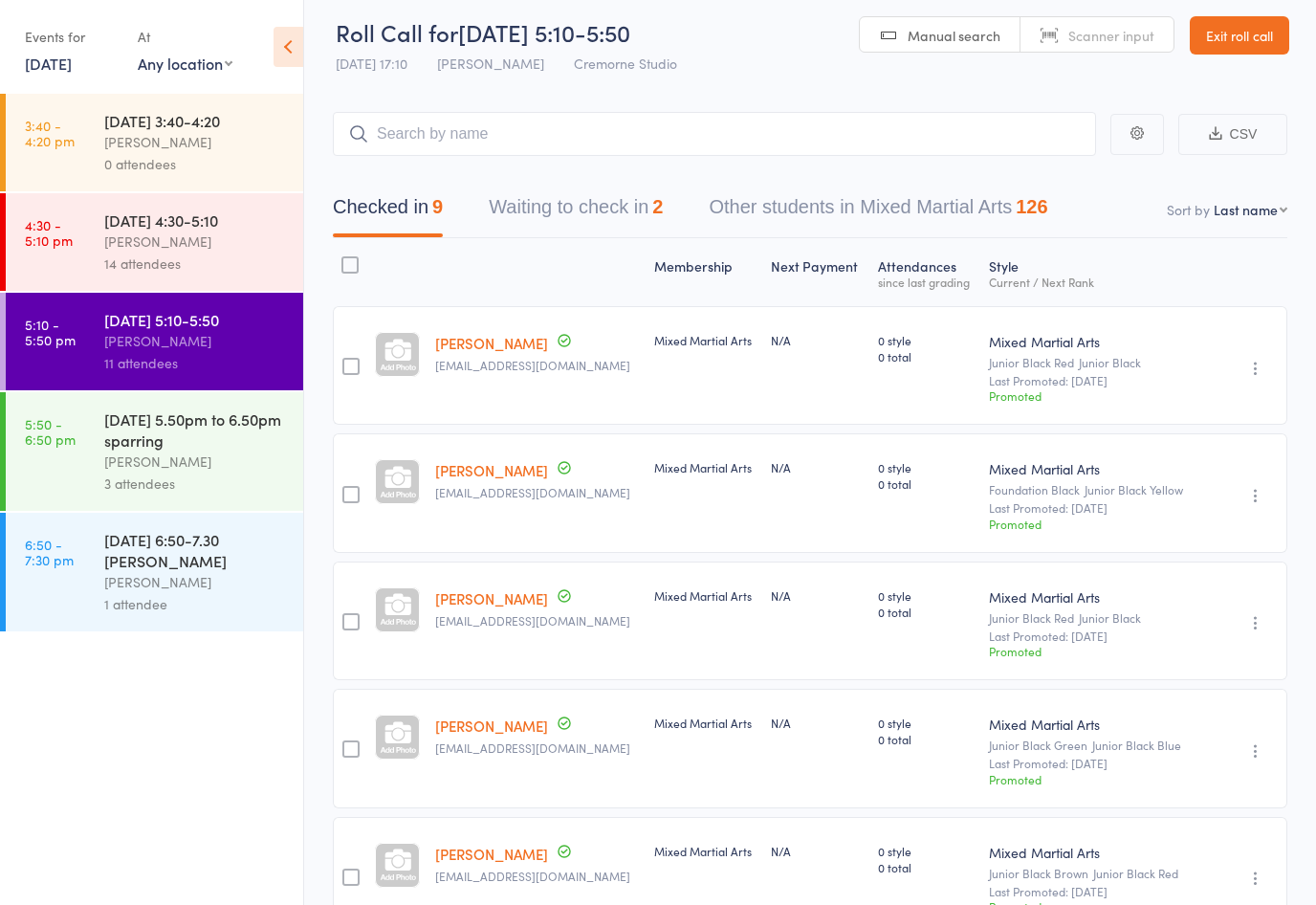
click at [244, 773] on ul "3:40 - 4:20 pm [DATE] 3:40-4:20 [PERSON_NAME] 0 attendees 4:30 - 5:10 pm [DATE]…" at bounding box center [152, 499] width 303 height 811
click at [377, 136] on input "search" at bounding box center [714, 134] width 764 height 44
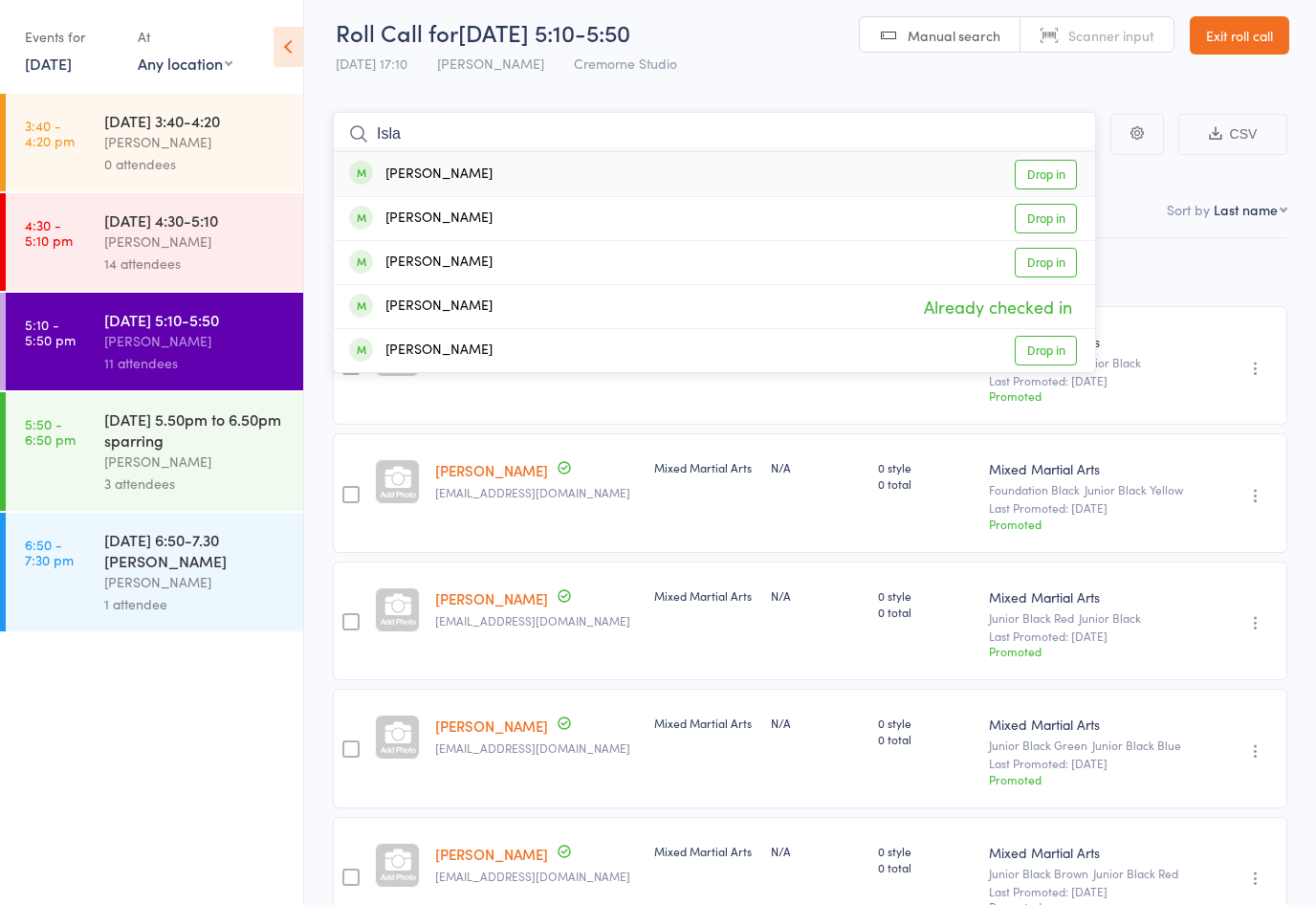
type input "Isla"
click at [1053, 173] on link "Drop in" at bounding box center [1046, 174] width 62 height 30
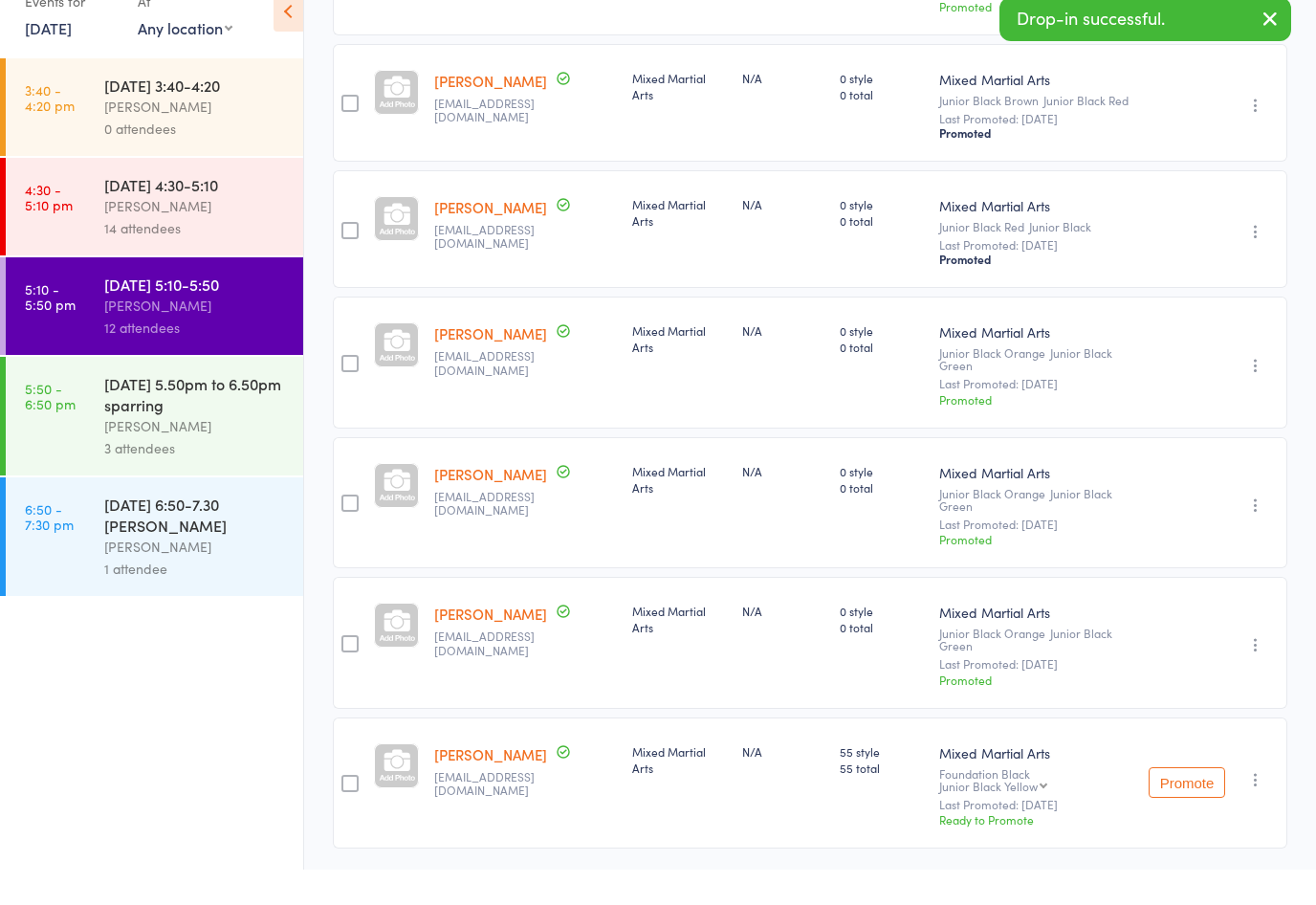
scroll to position [746, 0]
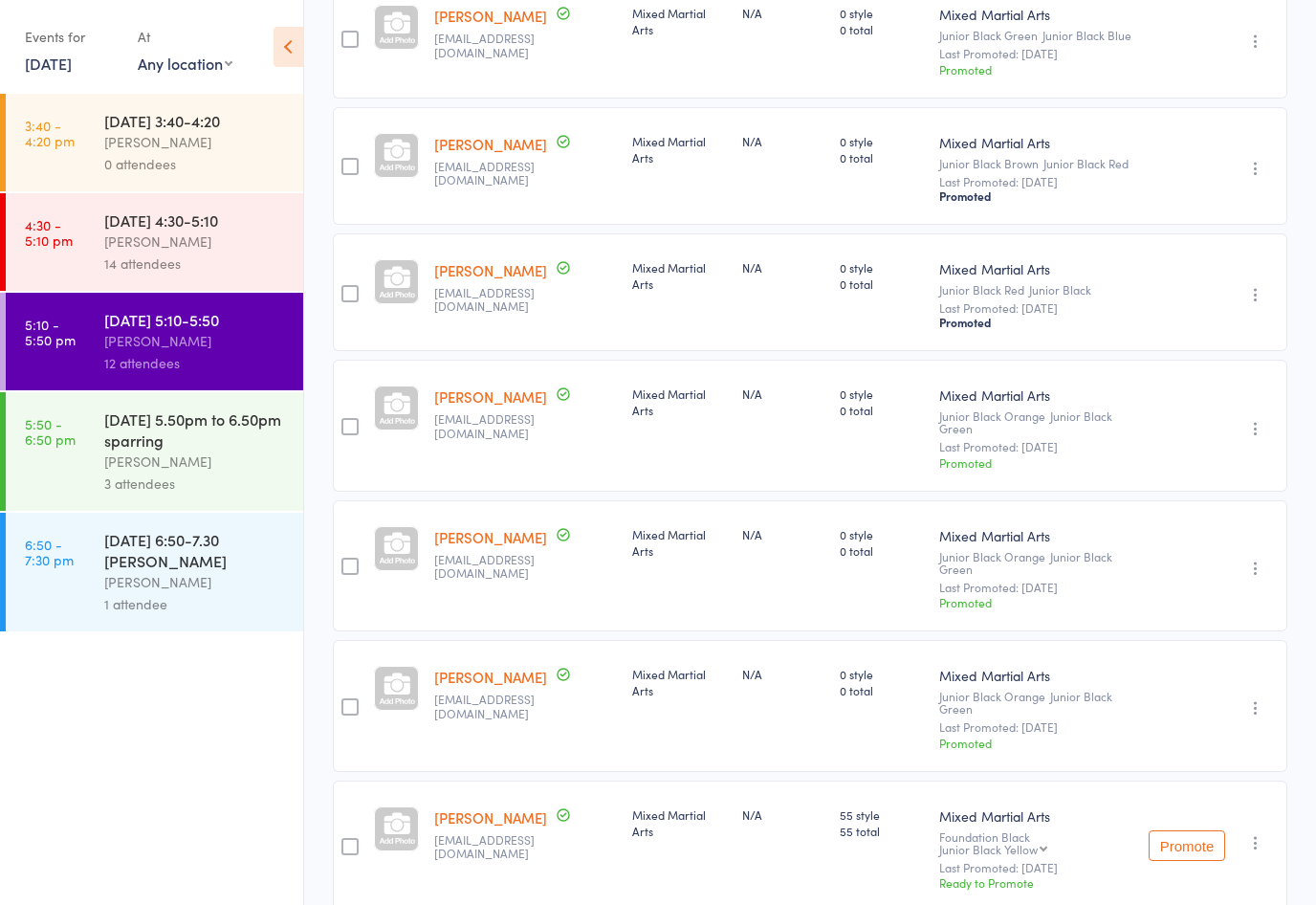
select select "1"
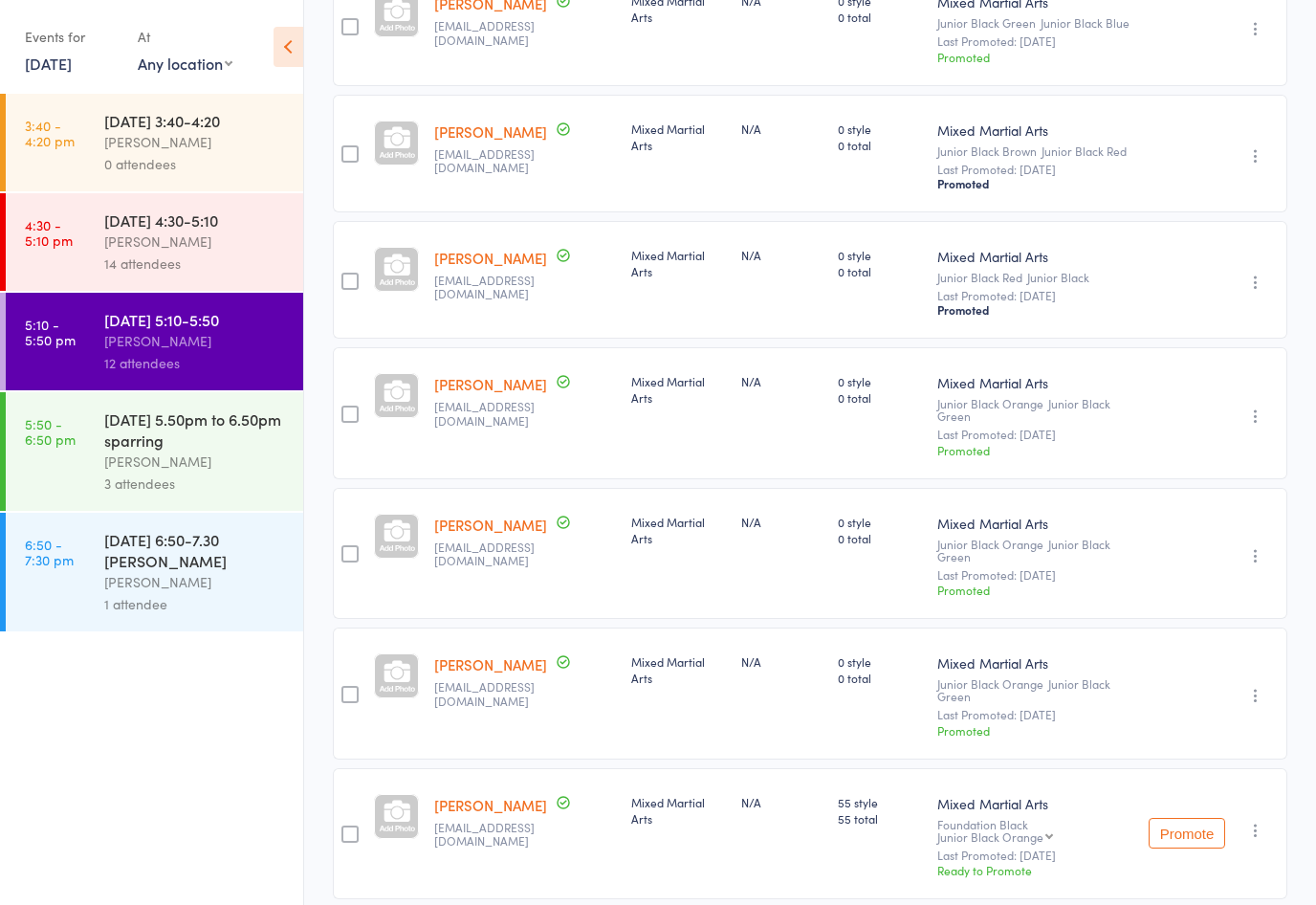
drag, startPoint x: 1196, startPoint y: 792, endPoint x: 834, endPoint y: 486, distance: 474.0
click at [1196, 818] on button "Promote" at bounding box center [1187, 834] width 76 height 31
